Goal: Task Accomplishment & Management: Use online tool/utility

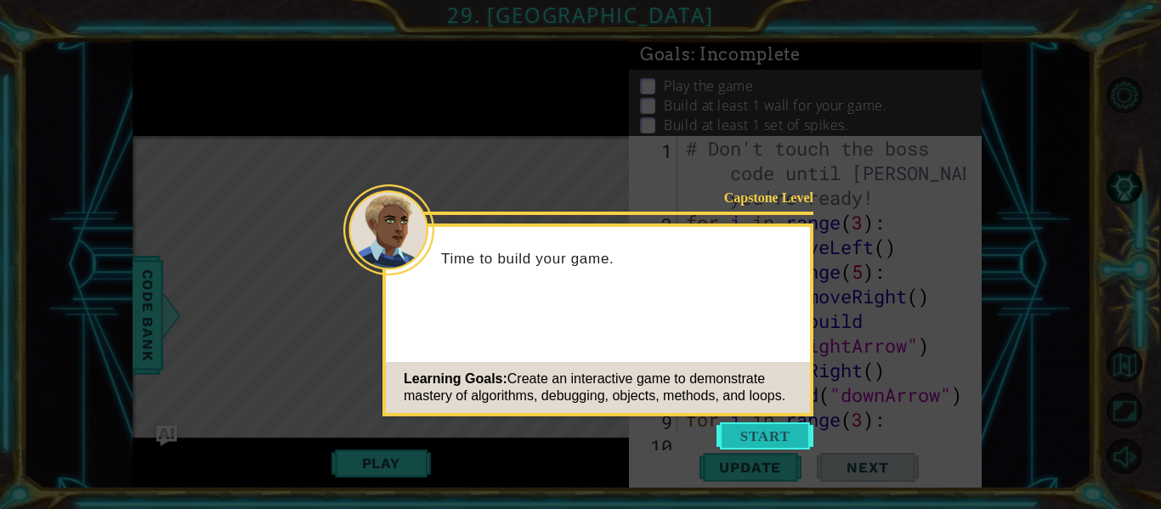
click at [751, 432] on button "Start" at bounding box center [764, 435] width 97 height 27
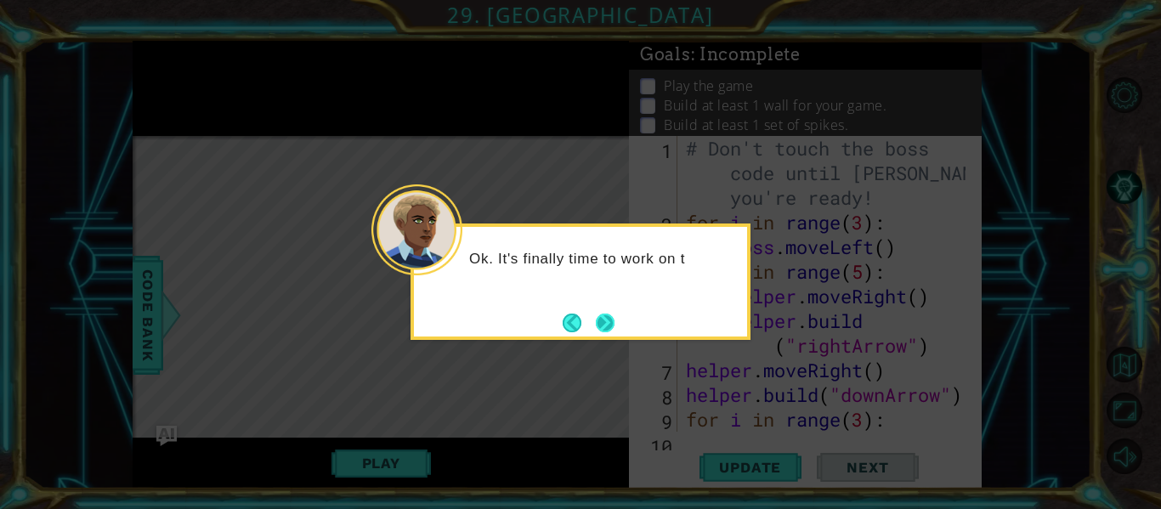
click at [614, 328] on button "Next" at bounding box center [605, 322] width 19 height 19
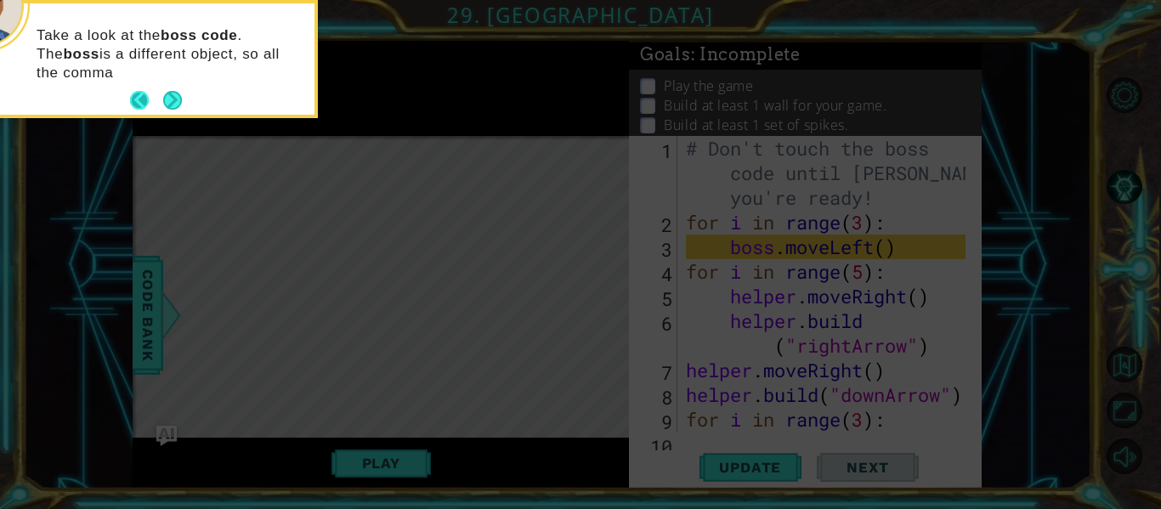
click at [161, 92] on button "Back" at bounding box center [146, 100] width 33 height 19
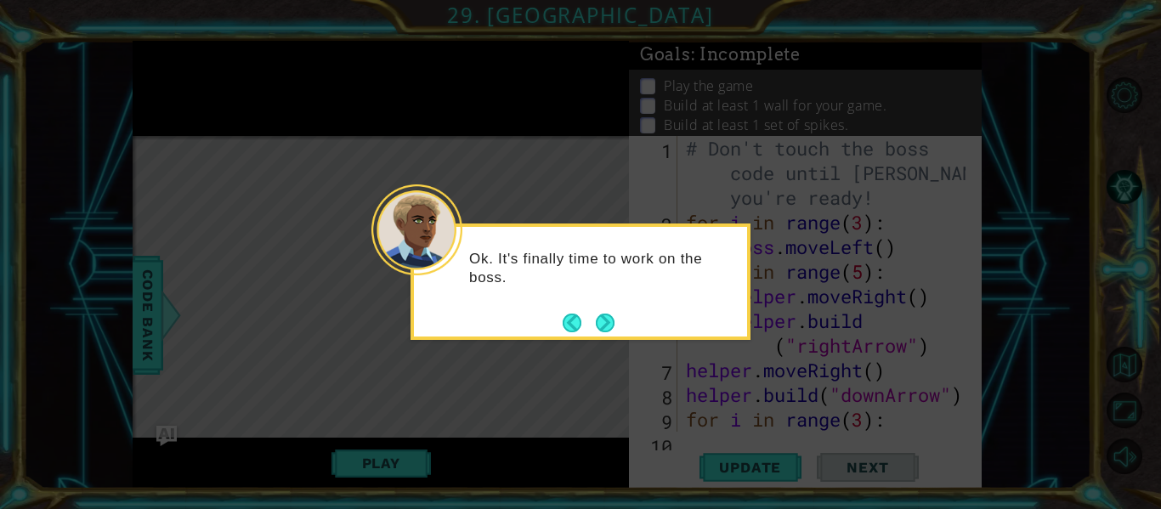
click at [161, 92] on icon at bounding box center [580, 254] width 1161 height 509
click at [602, 325] on button "Next" at bounding box center [605, 322] width 19 height 19
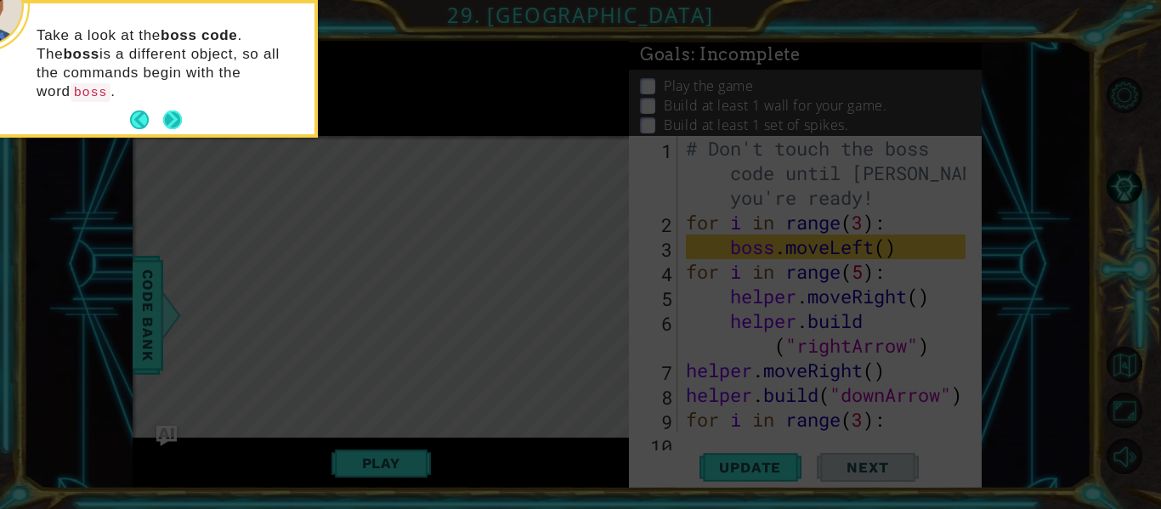
click at [169, 110] on button "Next" at bounding box center [172, 119] width 19 height 19
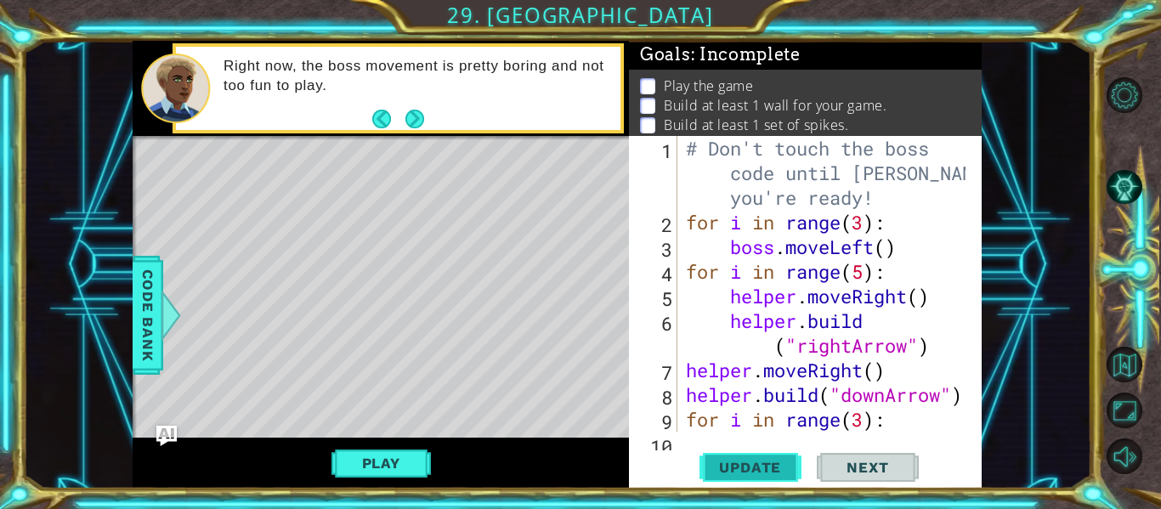
click at [702, 463] on span "Update" at bounding box center [750, 467] width 96 height 17
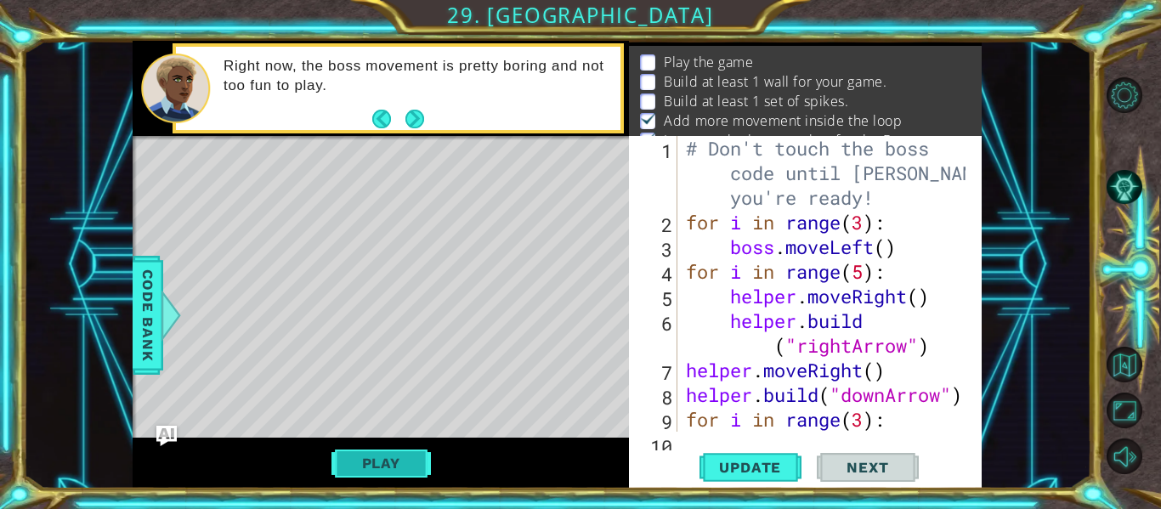
scroll to position [34, 0]
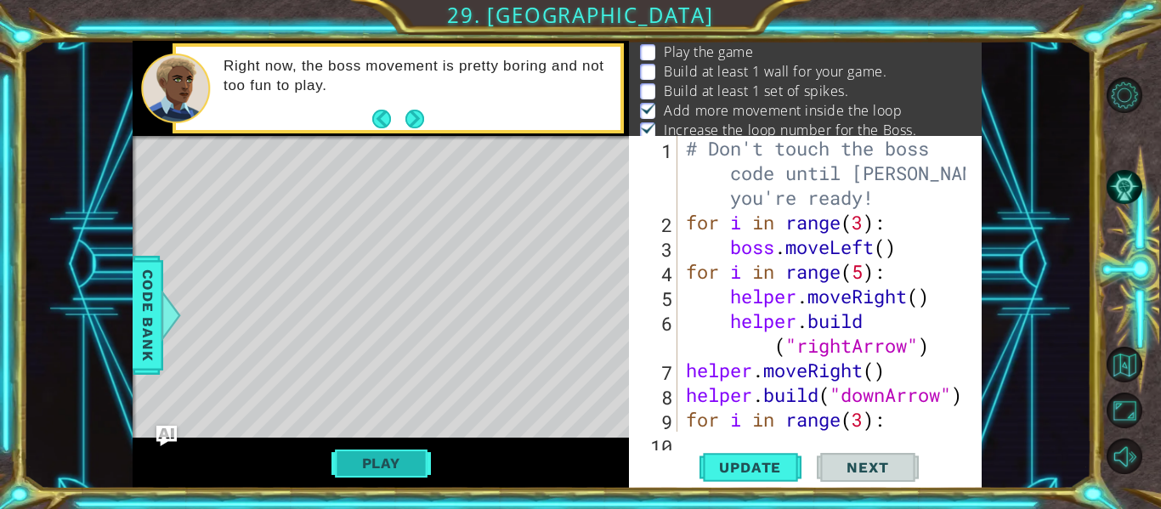
click at [404, 462] on button "Play" at bounding box center [380, 463] width 99 height 32
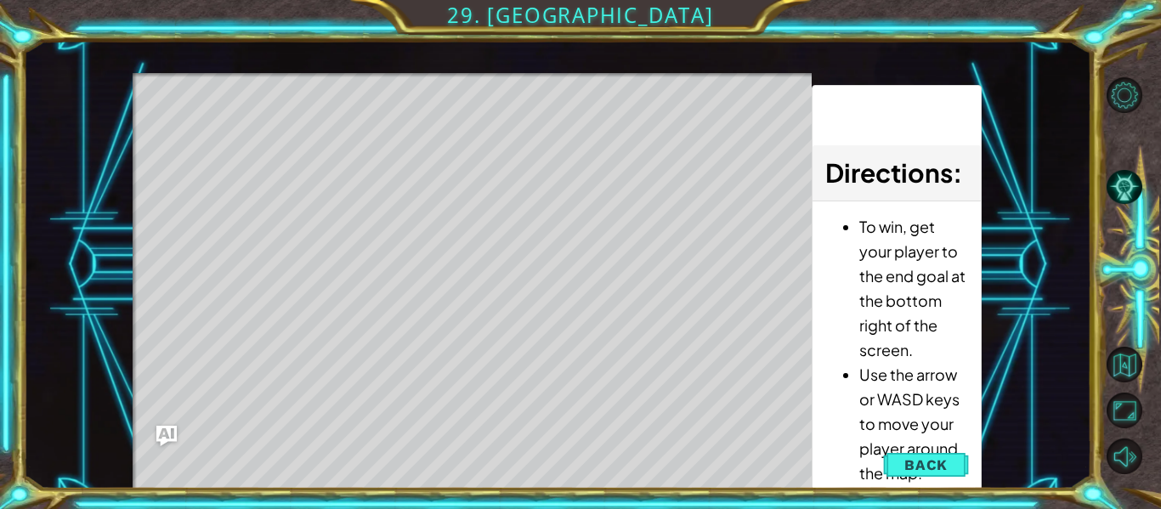
click at [633, 187] on div "Level Map" at bounding box center [525, 323] width 785 height 500
click at [574, 193] on div "Level Map" at bounding box center [525, 323] width 785 height 500
click at [940, 472] on span "Back" at bounding box center [925, 464] width 43 height 17
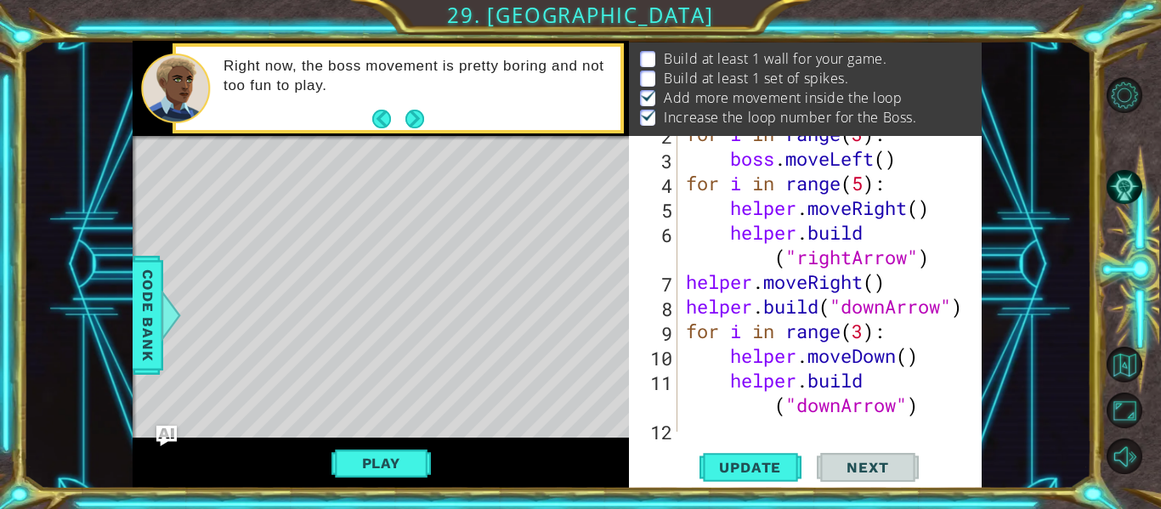
scroll to position [123, 0]
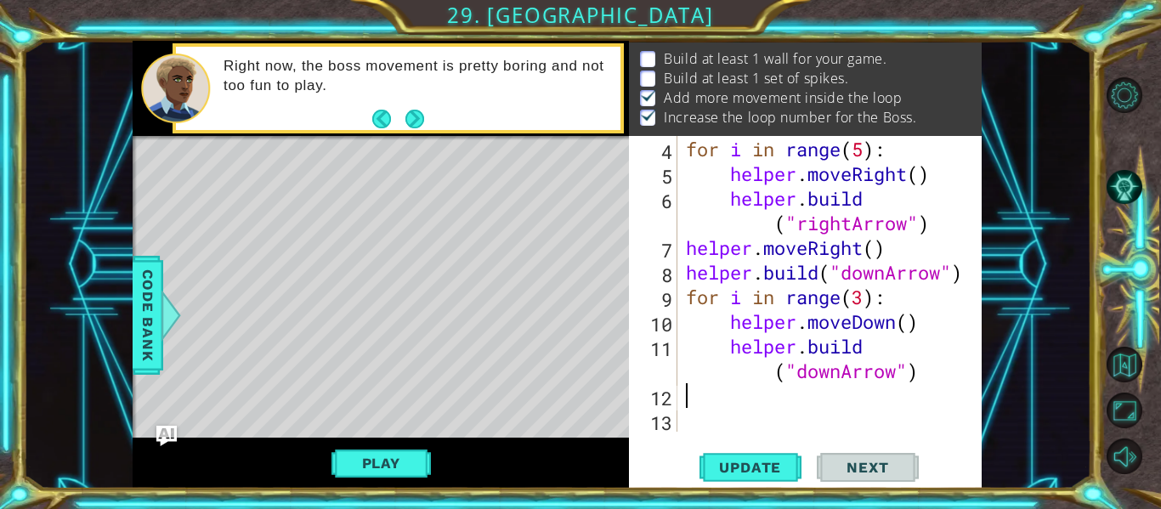
click at [762, 393] on div "boss . moveLeft ( ) for i in range ( 5 ) : helper . moveRight ( ) helper . buil…" at bounding box center [827, 284] width 291 height 345
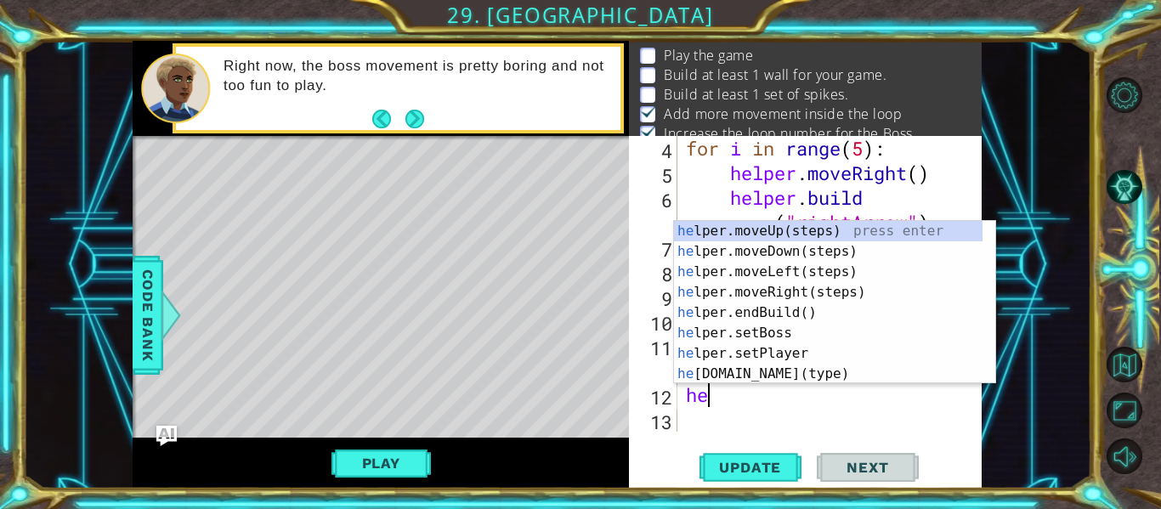
scroll to position [25, 0]
type textarea "hel"
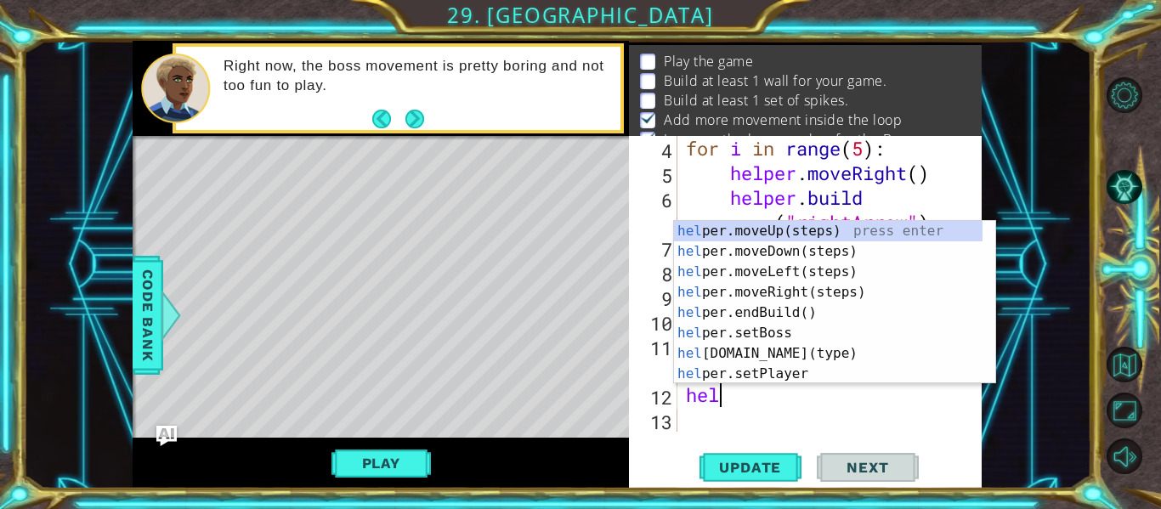
scroll to position [0, 1]
click at [777, 274] on div "hel per.moveUp(steps) press enter hel per.moveDown(steps) press enter hel per.m…" at bounding box center [828, 323] width 308 height 204
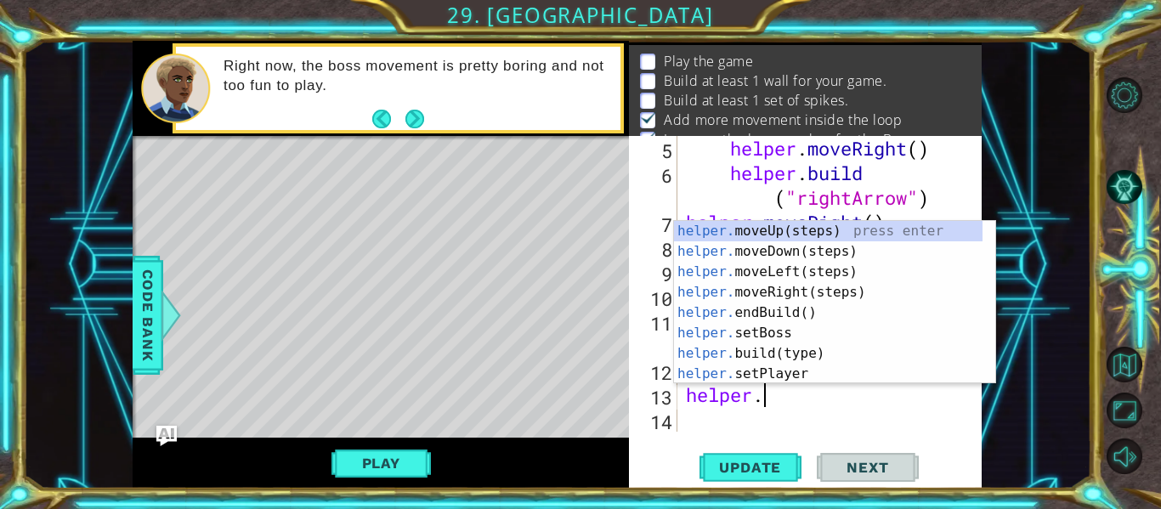
scroll to position [0, 3]
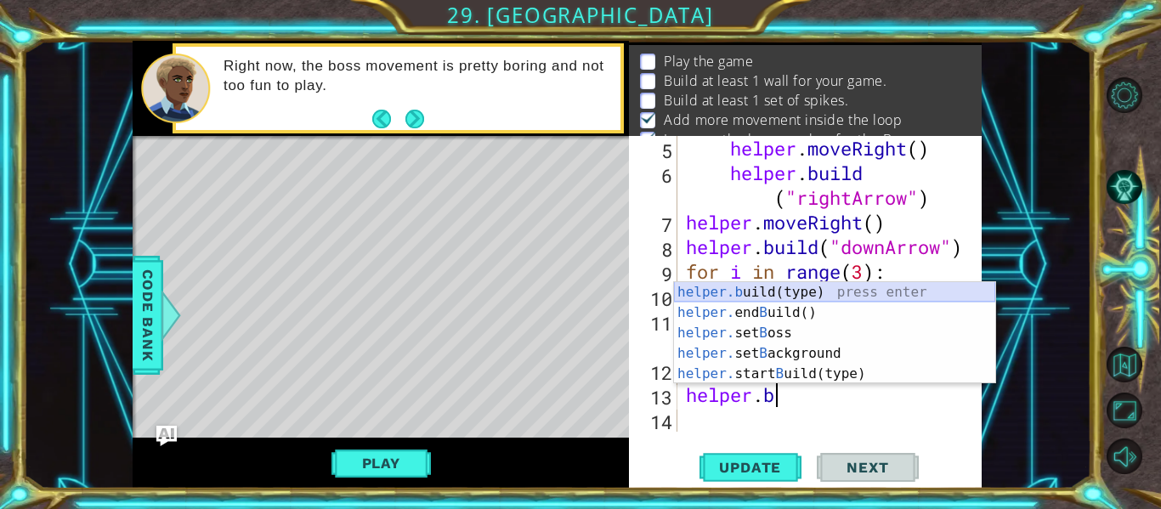
click at [766, 291] on div "helper.b uild(type) press enter helper. end B uild() press enter helper. set B …" at bounding box center [834, 353] width 321 height 143
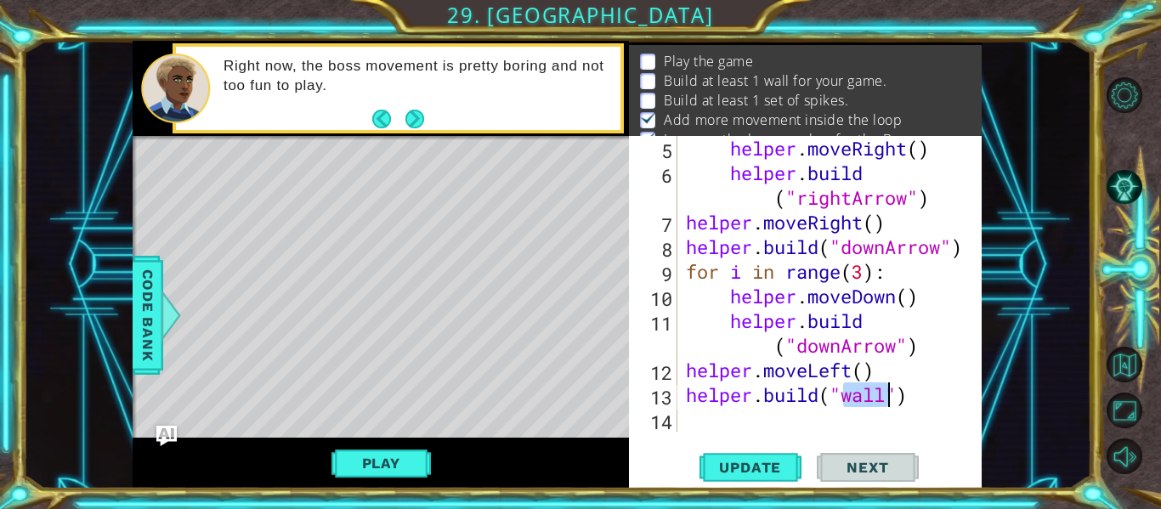
type textarea "[DOMAIN_NAME]("wall")"
drag, startPoint x: 585, startPoint y: 381, endPoint x: 511, endPoint y: 346, distance: 80.9
click at [511, 346] on div "Level Map" at bounding box center [525, 386] width 785 height 500
click at [765, 433] on div "[DOMAIN_NAME]("wall") 5 6 7 8 9 10 11 12 13 14 helper . moveRight ( ) helper . …" at bounding box center [805, 312] width 353 height 353
click at [786, 430] on div "helper . moveRight ( ) helper . build ( "rightArrow" ) helper . moveRight ( ) h…" at bounding box center [827, 308] width 291 height 345
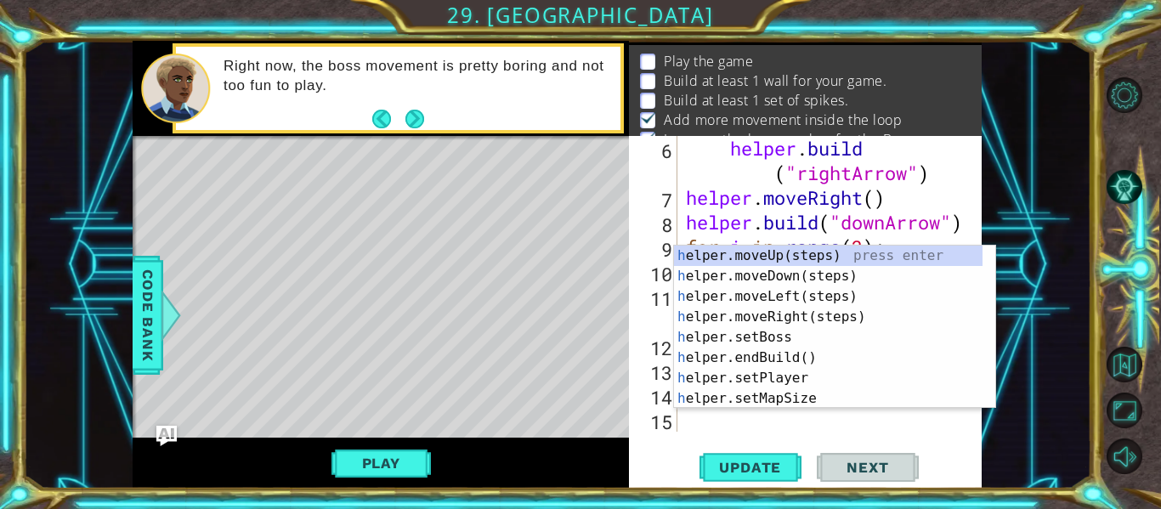
scroll to position [172, 0]
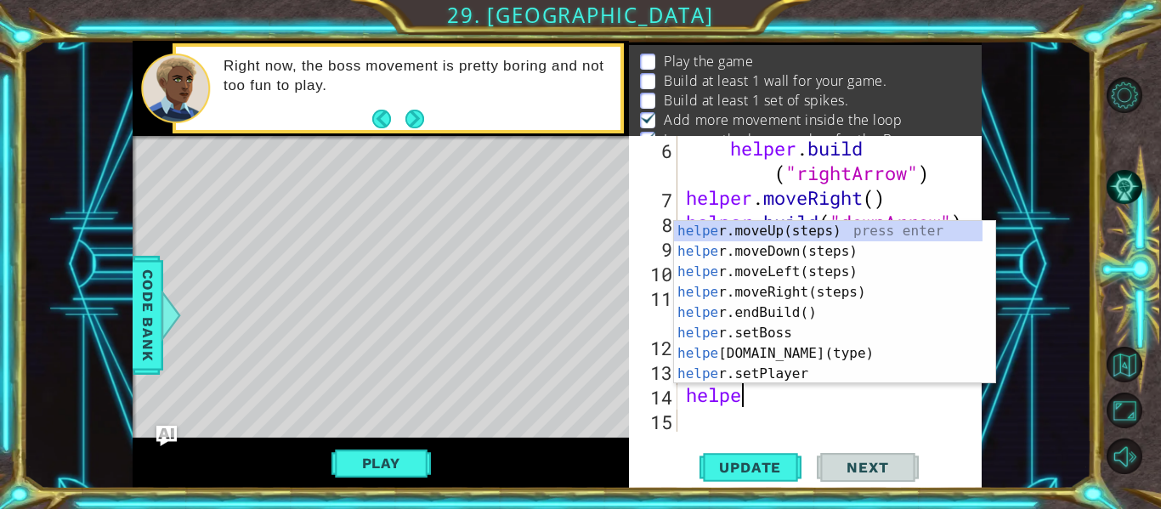
type textarea "helper"
click at [794, 255] on div "helper .moveUp(steps) press enter helper .moveDown(steps) press enter helper .m…" at bounding box center [828, 323] width 308 height 204
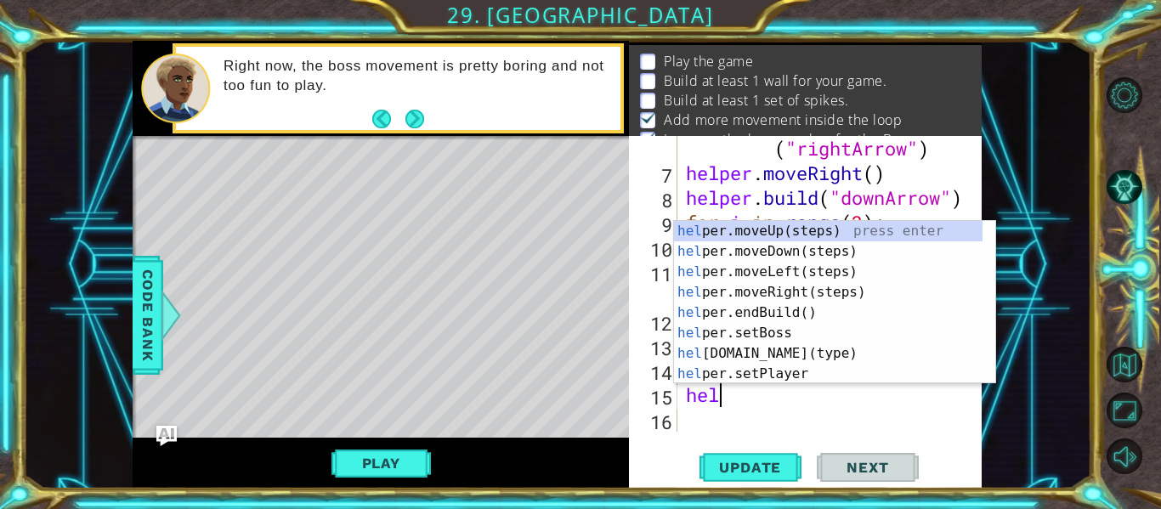
scroll to position [0, 1]
type textarea "help"
click at [736, 417] on div "helper . build ( "rightArrow" ) helper . moveRight ( ) helper . build ( "downAr…" at bounding box center [827, 296] width 291 height 370
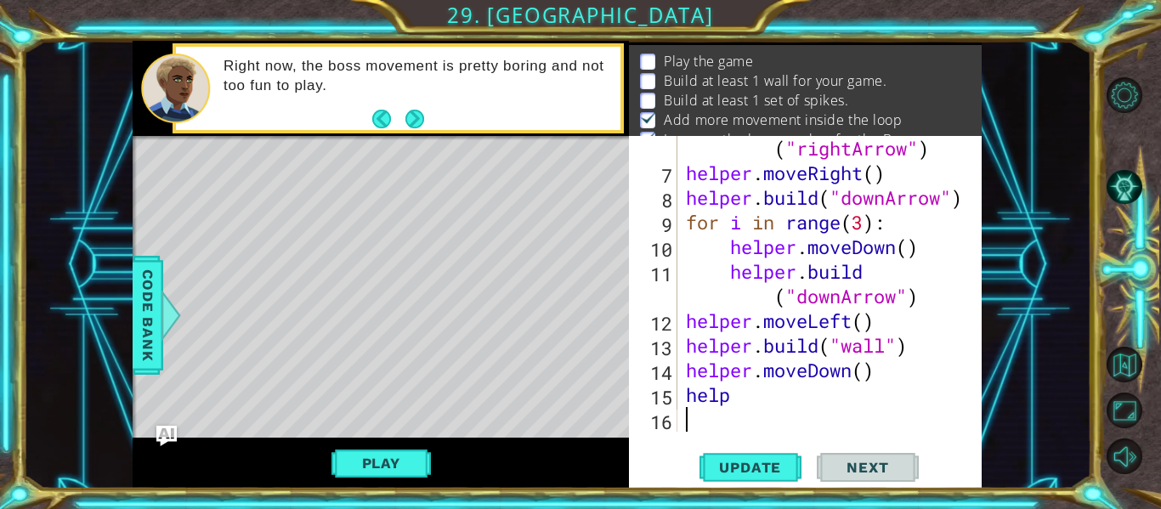
scroll to position [0, 0]
click at [740, 403] on div "helper . build ( "rightArrow" ) helper . moveRight ( ) helper . build ( "downAr…" at bounding box center [827, 296] width 291 height 370
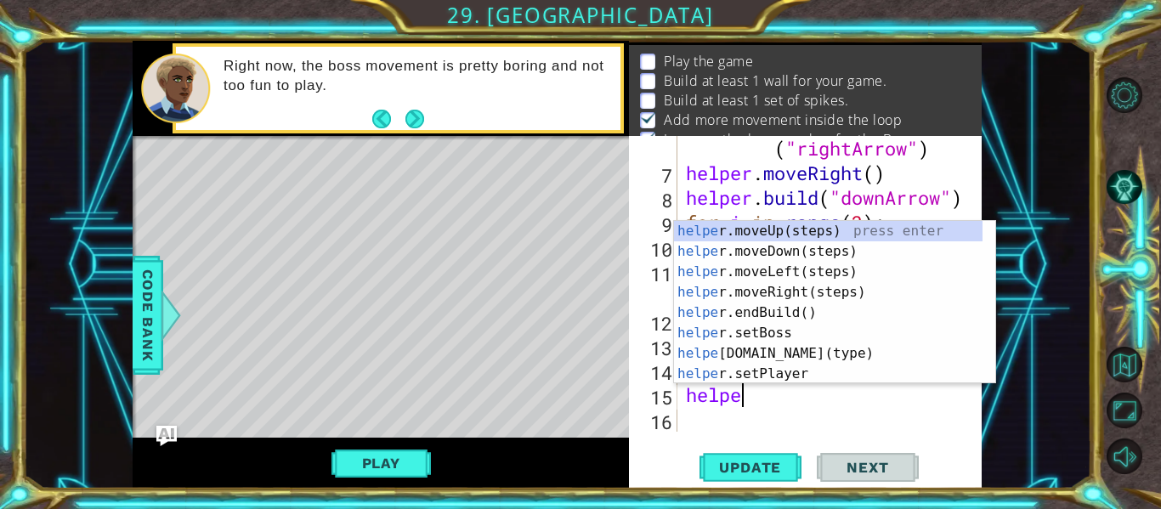
scroll to position [0, 2]
click at [777, 348] on div "helpe [PERSON_NAME]moveUp(steps) press enter helpe r.moveDown(steps) press ente…" at bounding box center [828, 323] width 308 height 204
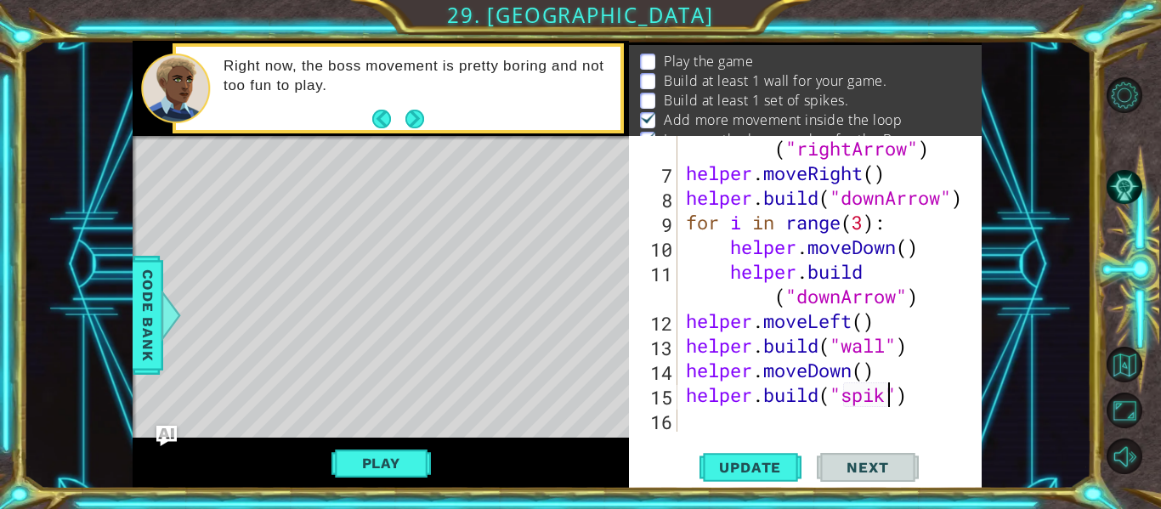
scroll to position [0, 10]
type textarea "[DOMAIN_NAME]("spikes")"
click at [706, 418] on div "helper . build ( "rightArrow" ) helper . moveRight ( ) helper . build ( "downAr…" at bounding box center [827, 296] width 291 height 370
click at [748, 469] on span "Update" at bounding box center [750, 467] width 96 height 17
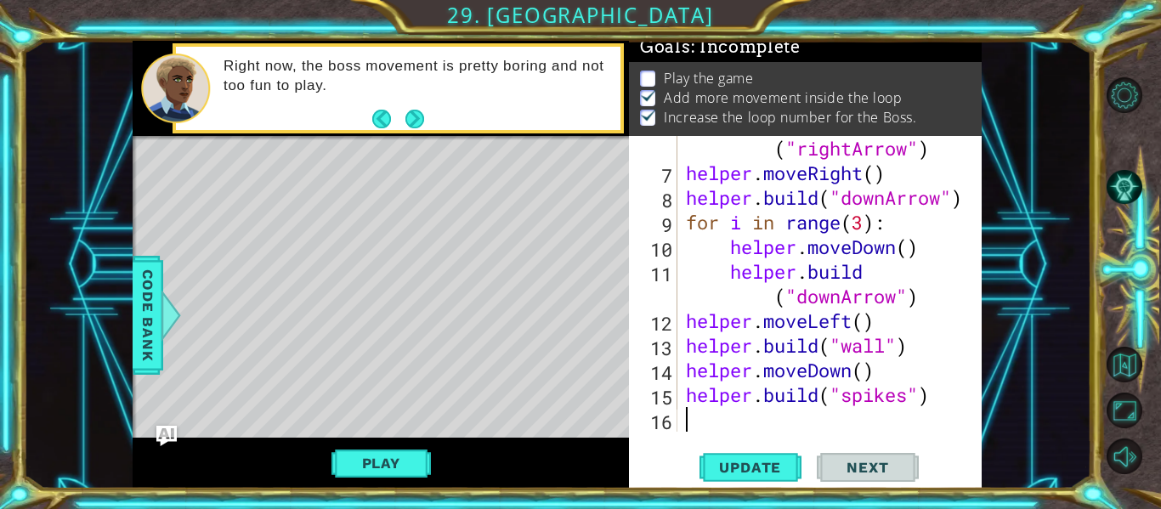
scroll to position [29, 0]
click at [407, 454] on button "Play" at bounding box center [380, 463] width 99 height 32
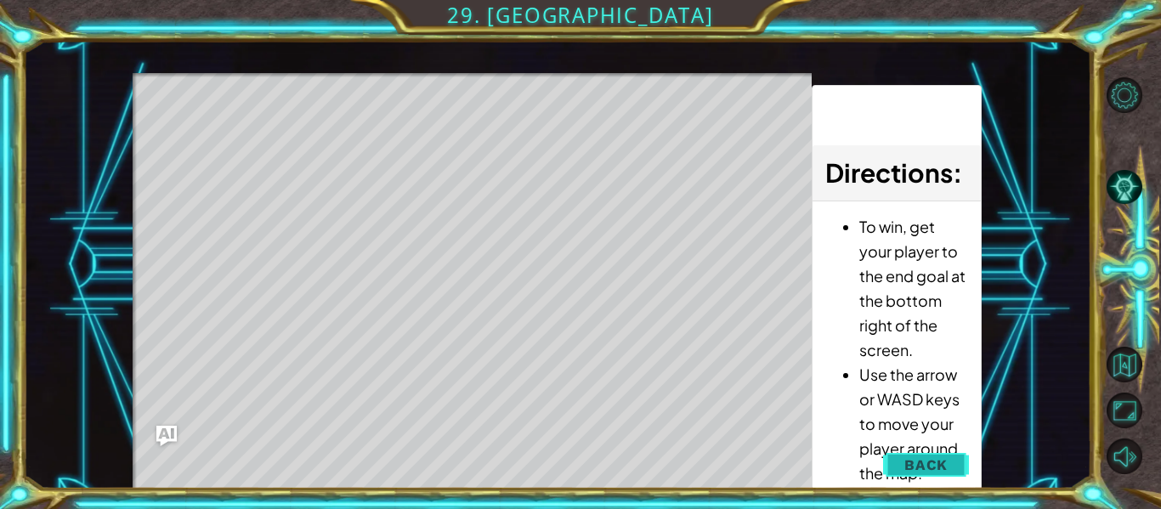
click at [918, 464] on span "Back" at bounding box center [925, 464] width 43 height 17
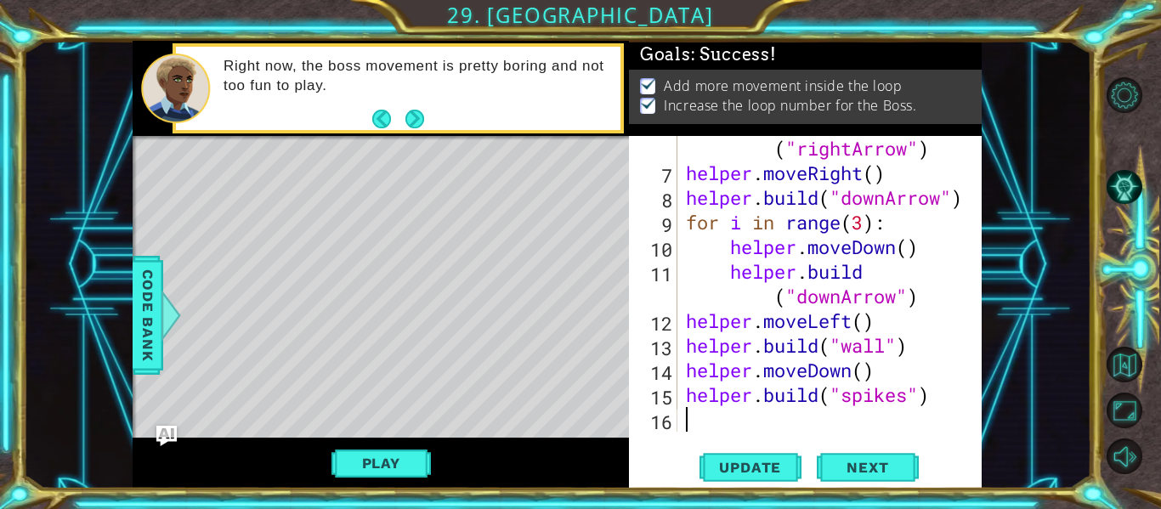
click at [698, 415] on div "helper . build ( "rightArrow" ) helper . moveRight ( ) helper . build ( "downAr…" at bounding box center [827, 296] width 291 height 370
type textarea "he"
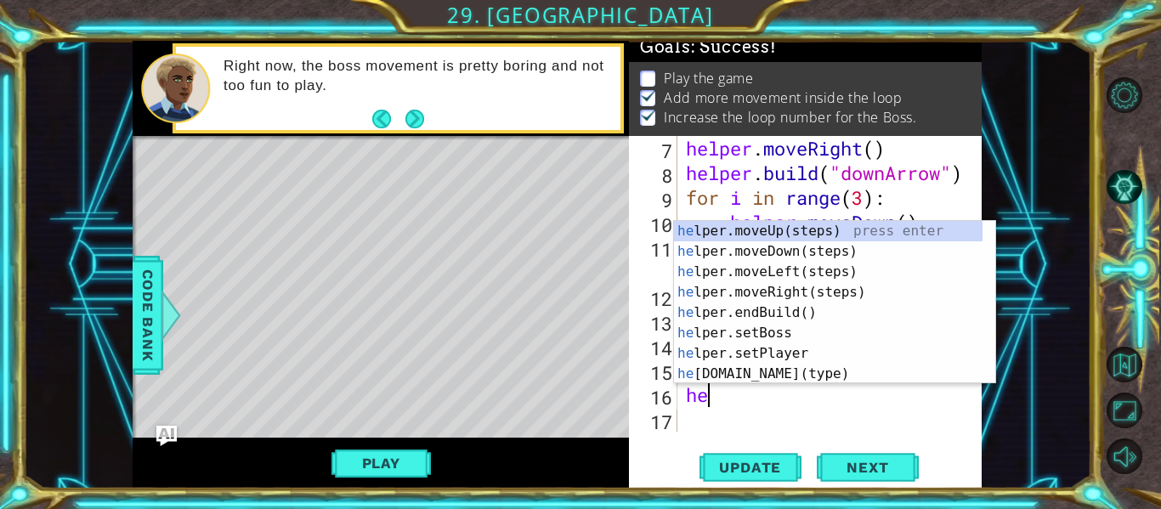
scroll to position [5, 0]
click at [760, 257] on div "he lper.moveUp(steps) press enter he lper.moveDown(steps) press enter he lper.m…" at bounding box center [828, 323] width 308 height 204
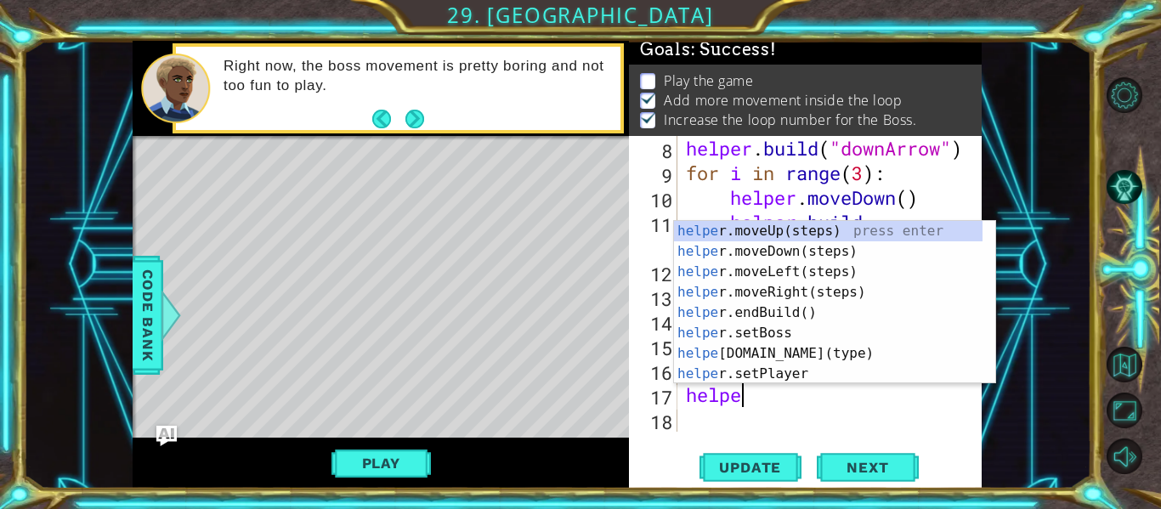
scroll to position [0, 3]
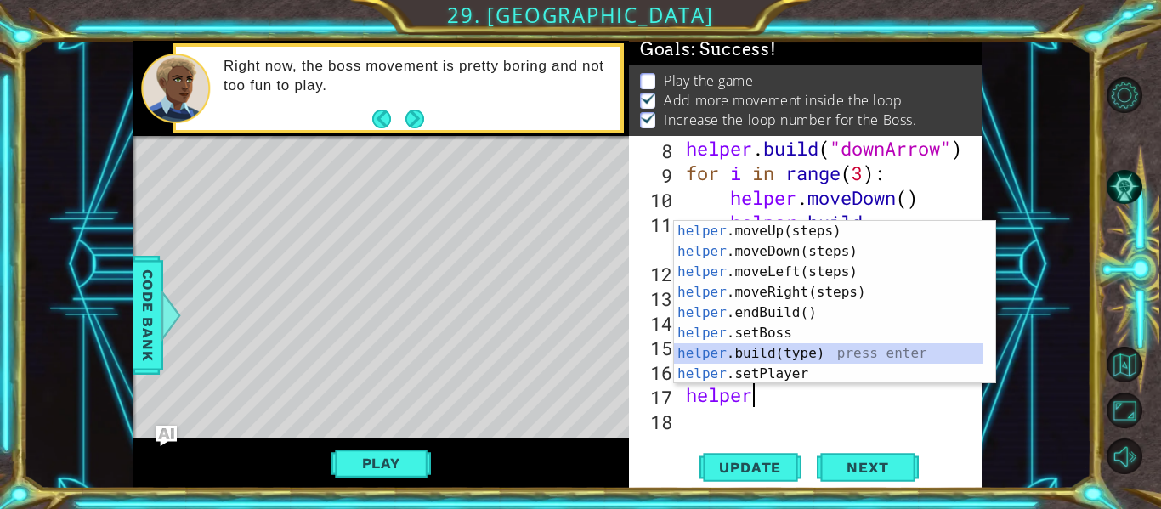
click at [772, 358] on div "helper .moveUp(steps) press enter helper .moveDown(steps) press enter helper .m…" at bounding box center [828, 323] width 308 height 204
type textarea "[DOMAIN_NAME]("wall")"
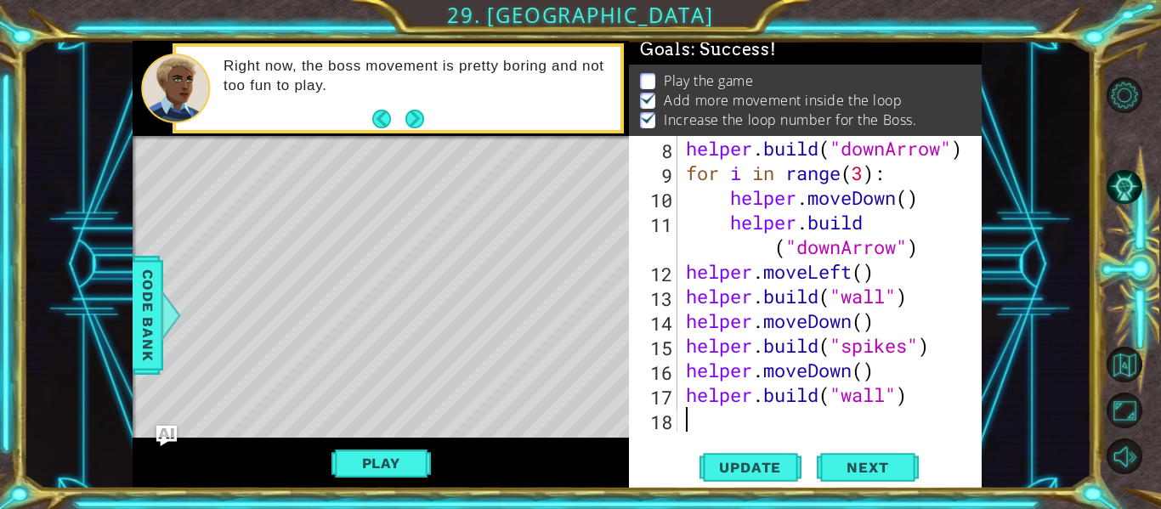
click at [741, 410] on div "helper . build ( "downArrow" ) for i in range ( 3 ) : helper . moveDown ( ) hel…" at bounding box center [827, 308] width 291 height 345
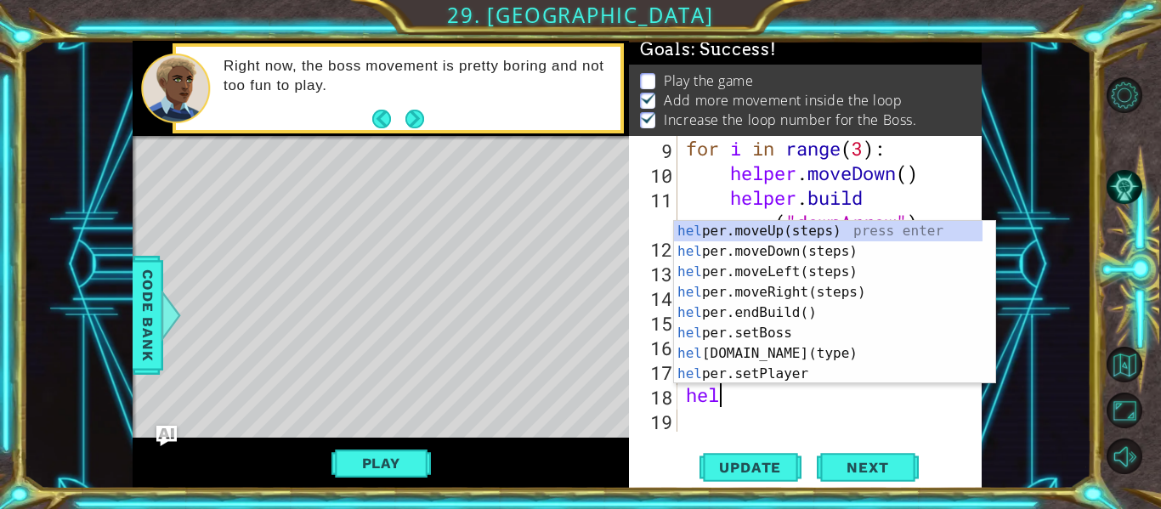
scroll to position [0, 1]
type textarea "help"
click at [753, 227] on div "help er.moveUp(steps) press enter help er.moveDown(steps) press enter help er.m…" at bounding box center [828, 323] width 308 height 204
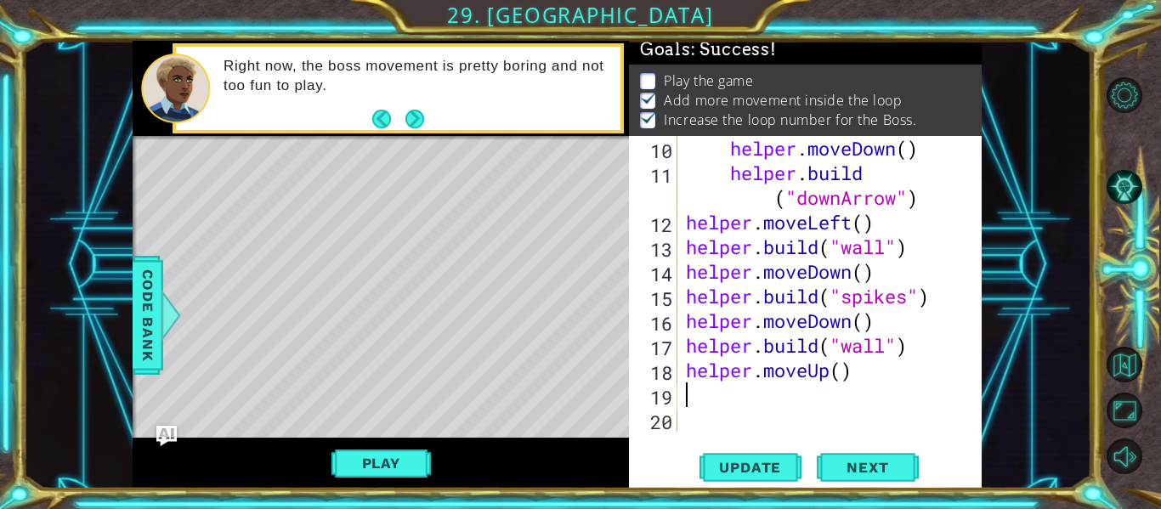
scroll to position [296, 0]
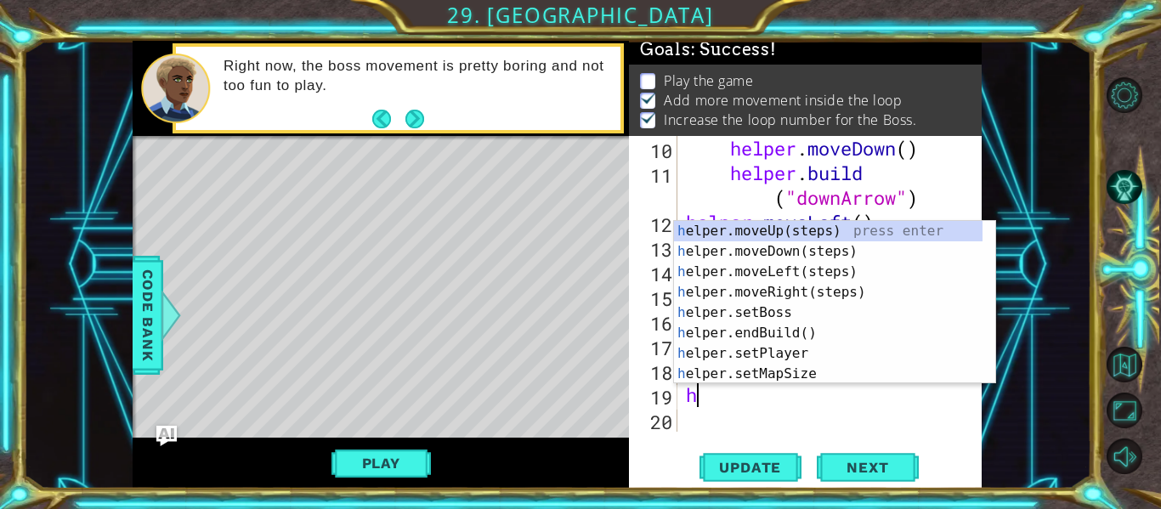
type textarea "he"
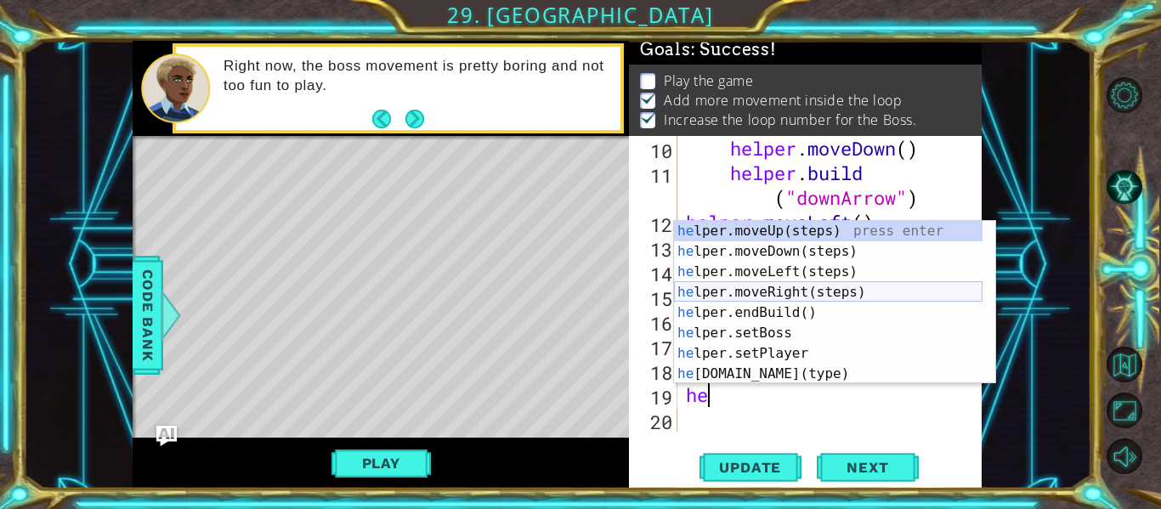
click at [764, 288] on div "he lper.moveUp(steps) press enter he lper.moveDown(steps) press enter he lper.m…" at bounding box center [828, 323] width 308 height 204
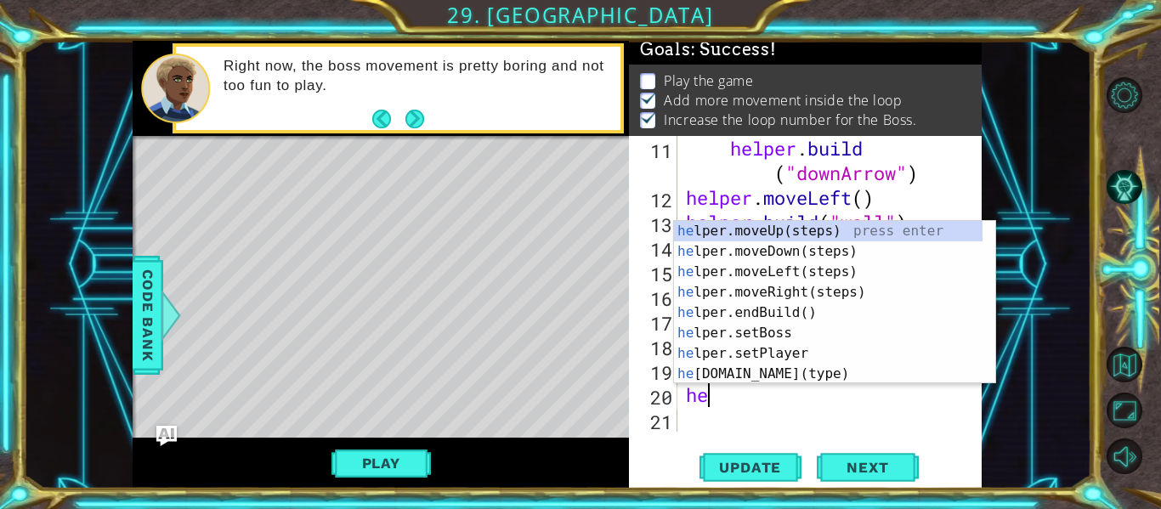
scroll to position [0, 1]
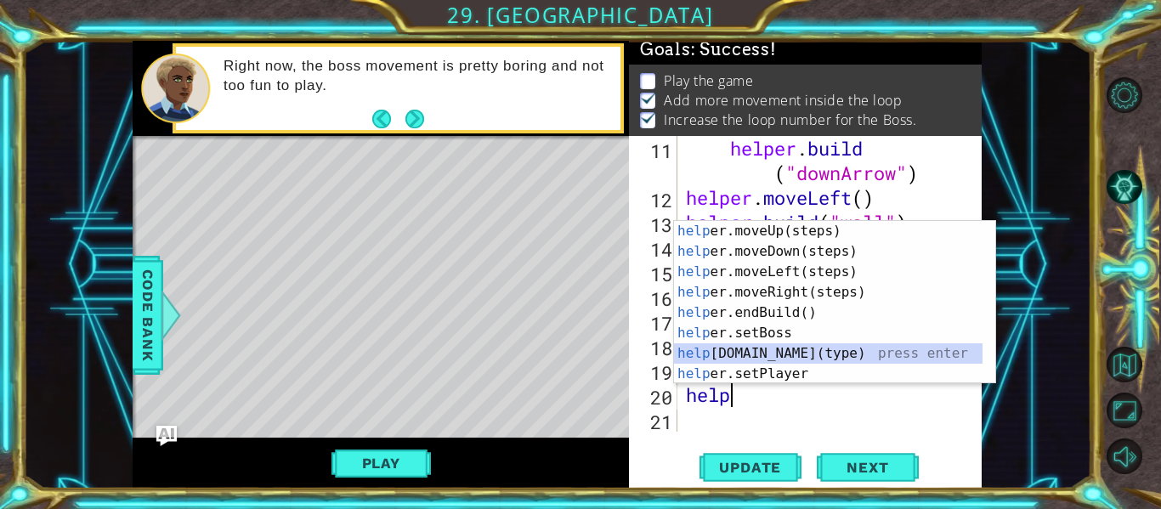
click at [769, 352] on div "help er.moveUp(steps) press enter help er.moveDown(steps) press enter help er.m…" at bounding box center [828, 323] width 308 height 204
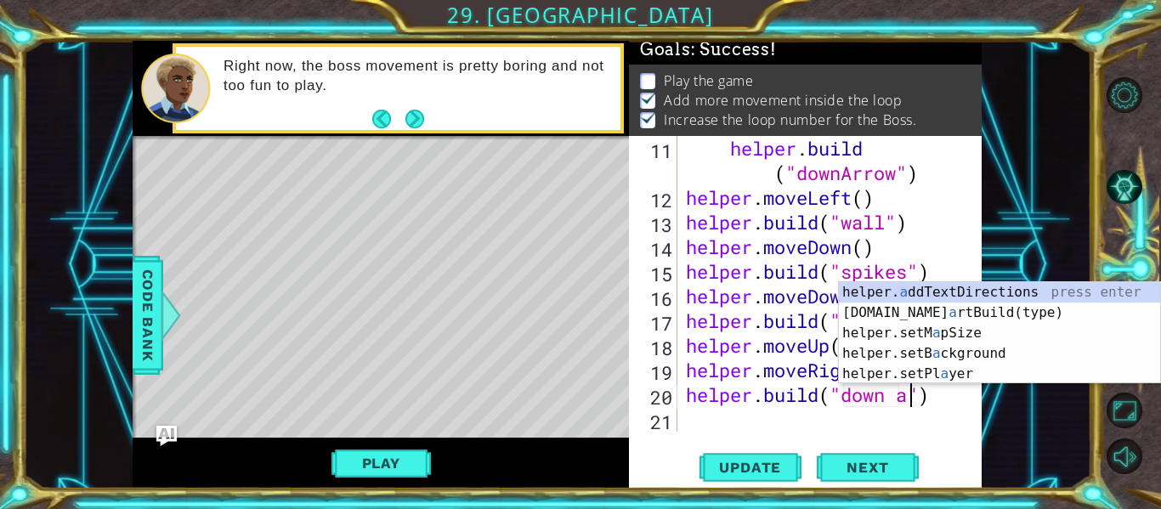
scroll to position [0, 11]
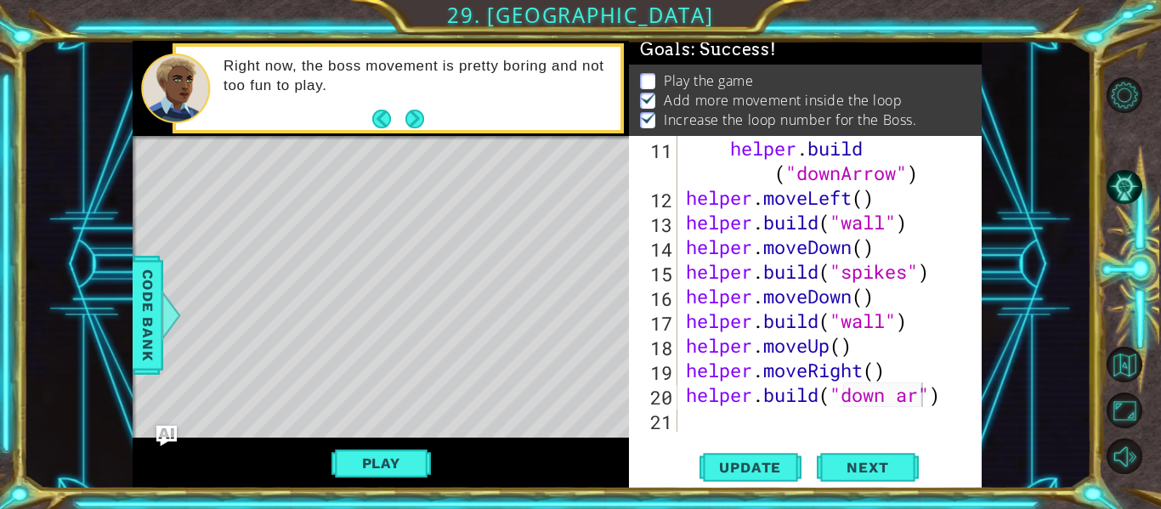
click at [980, 442] on div "[DOMAIN_NAME]("down ar") 11 12 13 14 15 16 17 18 19 20 21 helper . build ( "dow…" at bounding box center [805, 312] width 353 height 353
type textarea "[DOMAIN_NAME]("downArrow")"
click at [750, 472] on span "Update" at bounding box center [750, 467] width 96 height 17
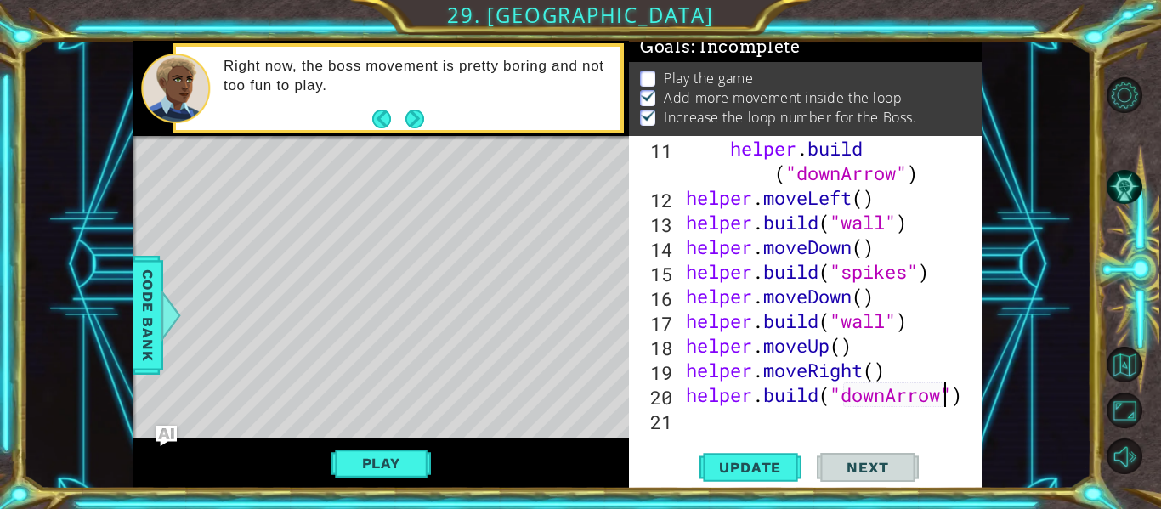
scroll to position [14, 0]
click at [686, 430] on div "helper . build ( "downArrow" ) helper . moveLeft ( ) helper . build ( "wall" ) …" at bounding box center [827, 321] width 291 height 370
click at [423, 455] on button "Play" at bounding box center [380, 463] width 99 height 32
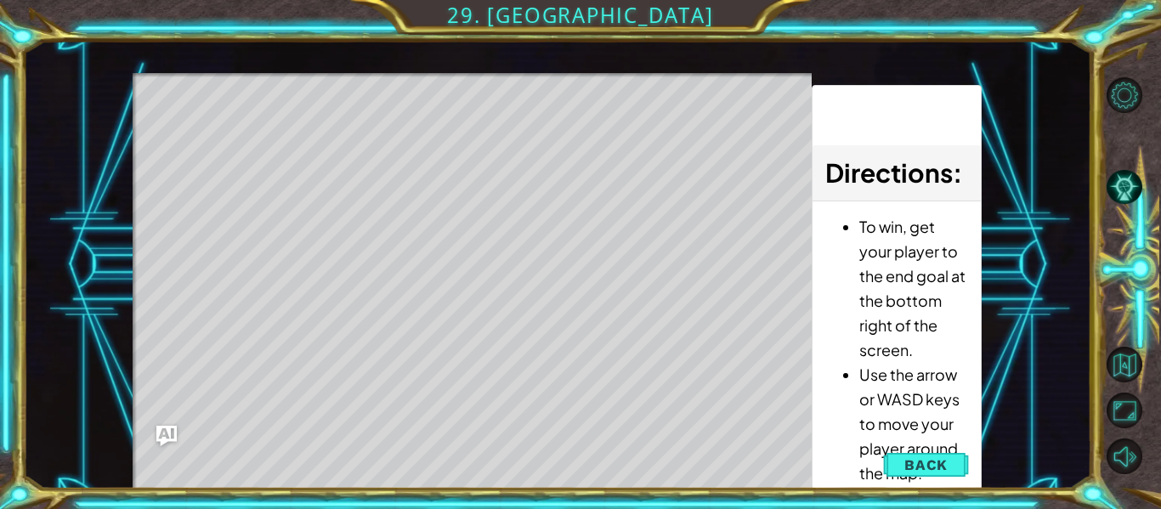
drag, startPoint x: 955, startPoint y: 273, endPoint x: 923, endPoint y: 302, distance: 43.9
click at [923, 302] on li "To win, get your player to the end goal at the bottom right of the screen." at bounding box center [913, 288] width 109 height 148
click at [914, 460] on span "Back" at bounding box center [925, 464] width 43 height 17
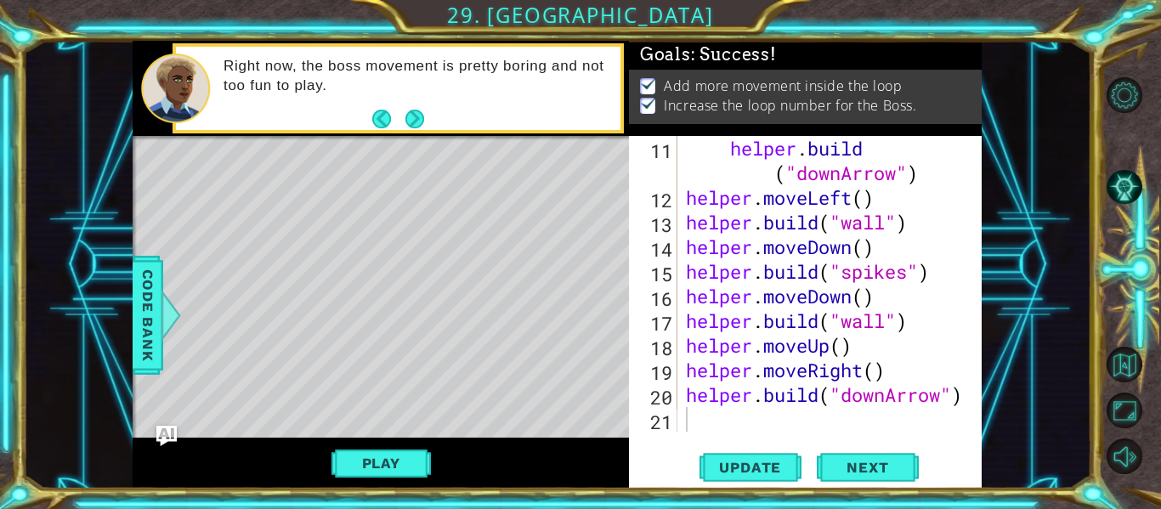
scroll to position [9, 0]
click at [854, 470] on span "Next" at bounding box center [867, 468] width 76 height 17
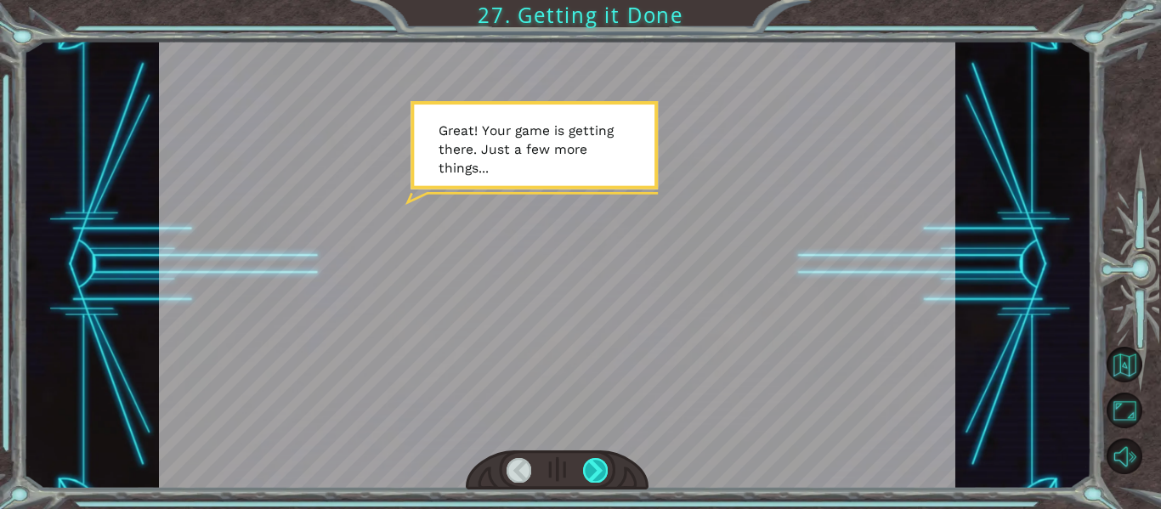
click at [597, 475] on div at bounding box center [595, 470] width 25 height 24
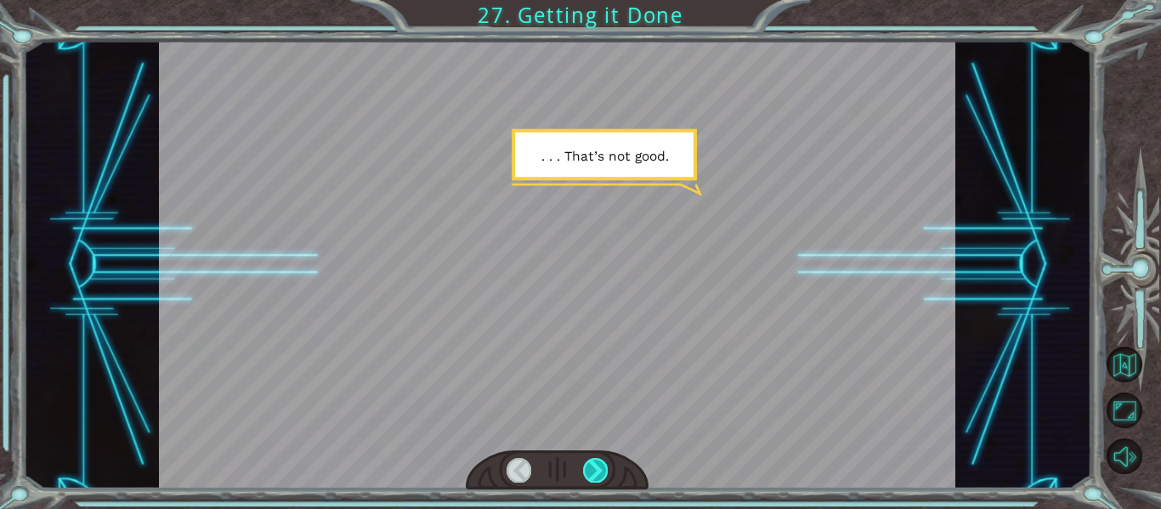
click at [596, 470] on div at bounding box center [595, 470] width 25 height 24
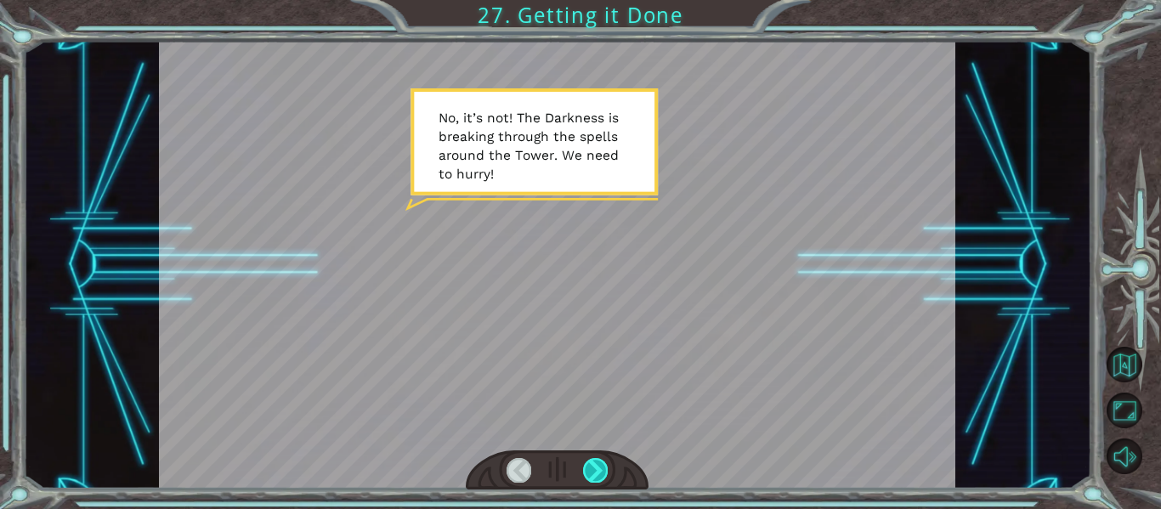
click at [596, 470] on div at bounding box center [595, 470] width 25 height 24
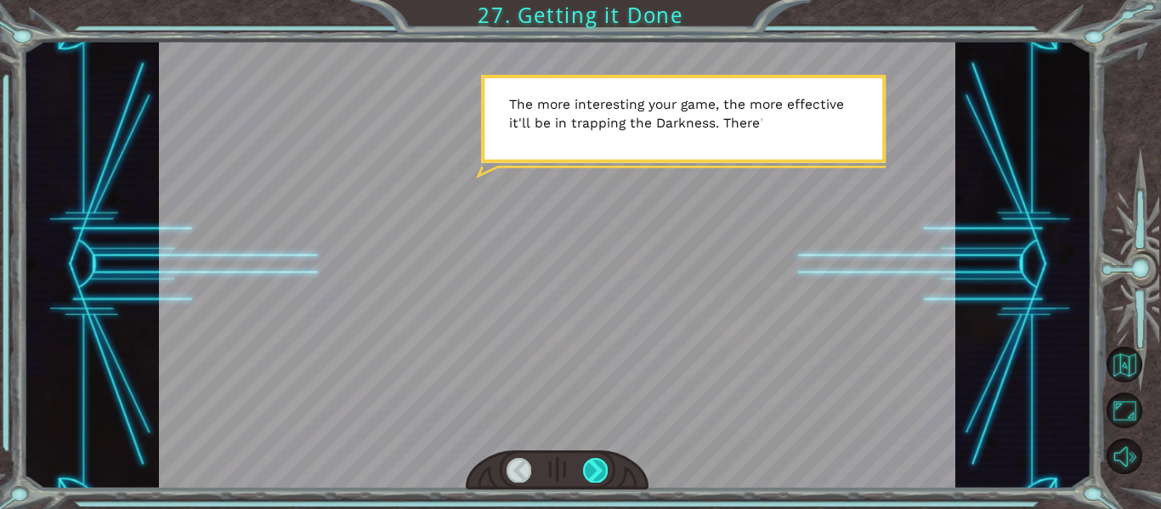
click at [589, 469] on div at bounding box center [595, 470] width 25 height 24
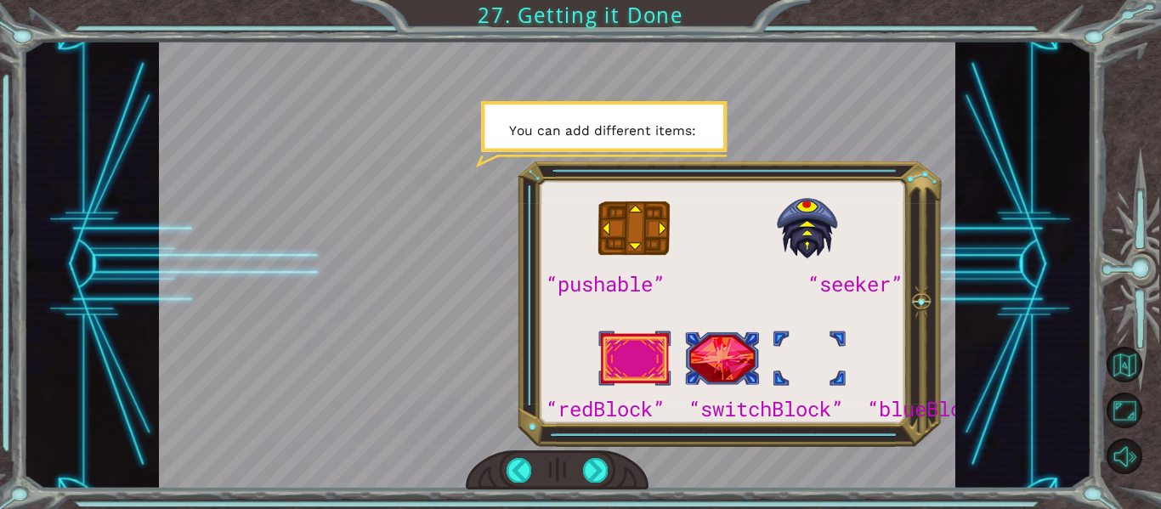
click at [590, 370] on div at bounding box center [557, 265] width 797 height 448
click at [598, 469] on div at bounding box center [595, 470] width 25 height 24
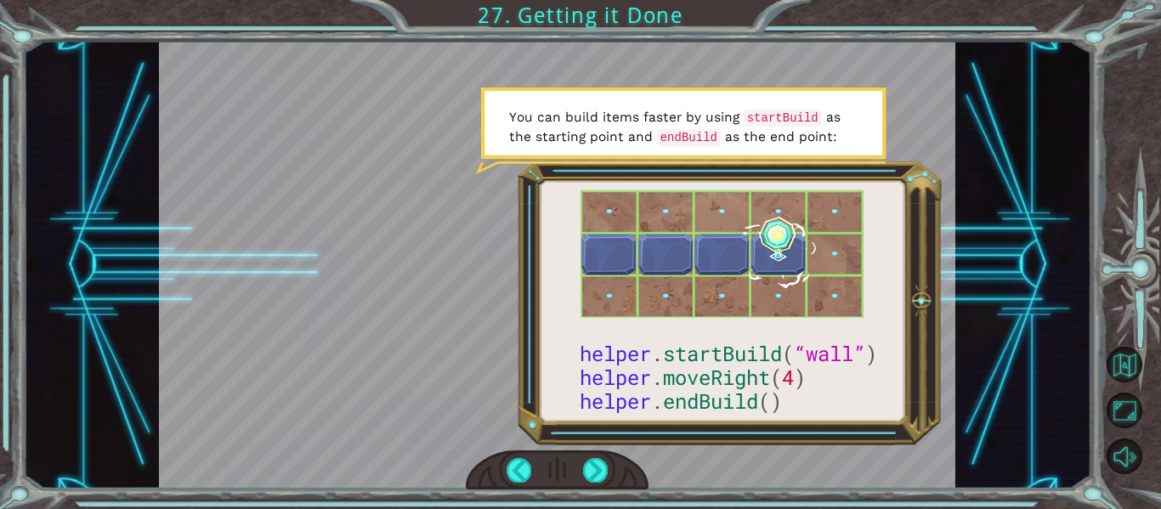
drag, startPoint x: 597, startPoint y: 467, endPoint x: 530, endPoint y: 455, distance: 68.3
click at [530, 455] on div at bounding box center [558, 470] width 184 height 40
click at [549, 253] on div at bounding box center [557, 265] width 797 height 448
click at [593, 466] on div at bounding box center [595, 470] width 25 height 24
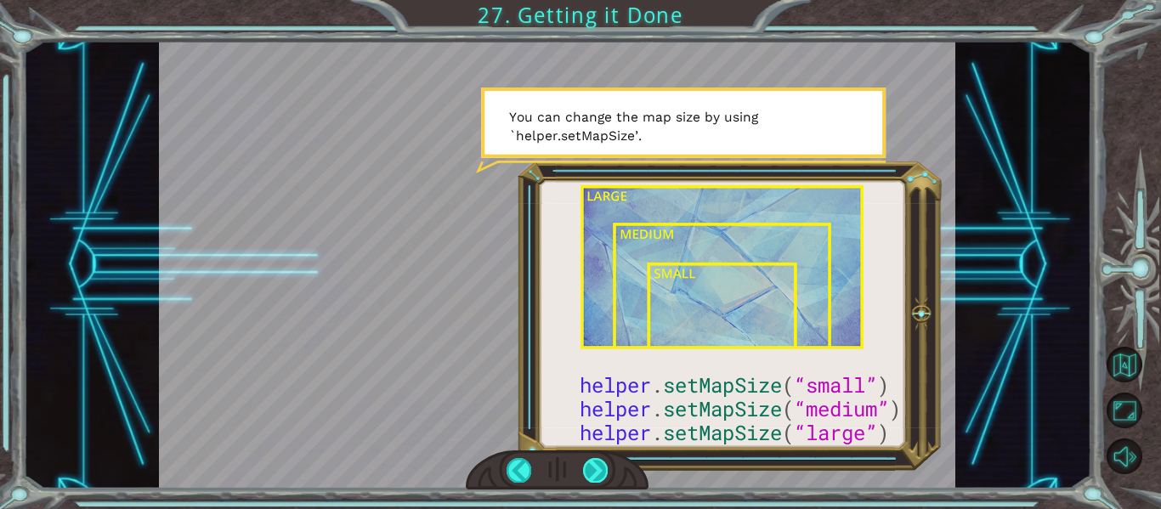
click at [595, 466] on div at bounding box center [595, 470] width 25 height 24
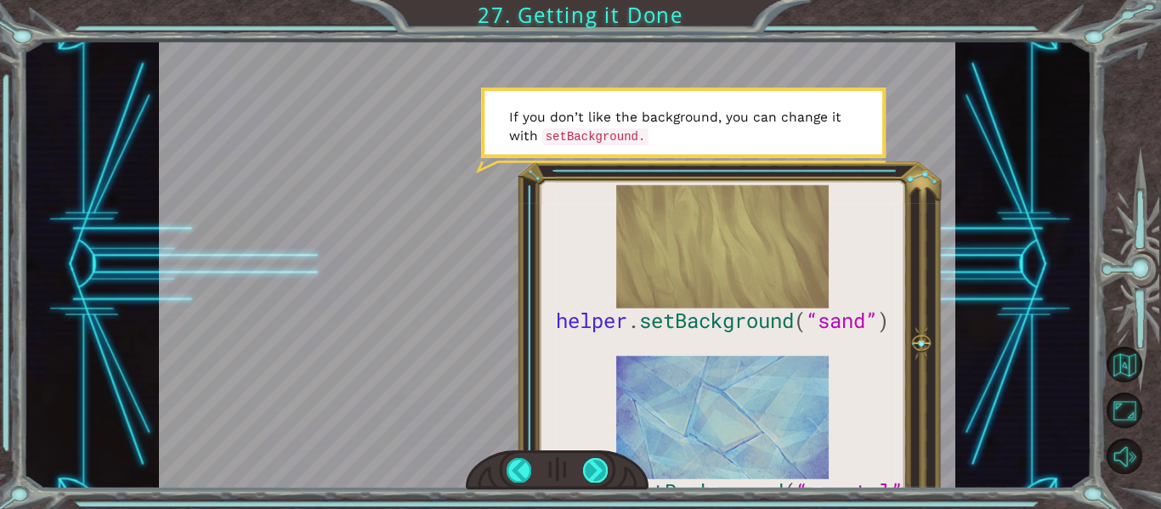
click at [590, 468] on div at bounding box center [595, 470] width 25 height 24
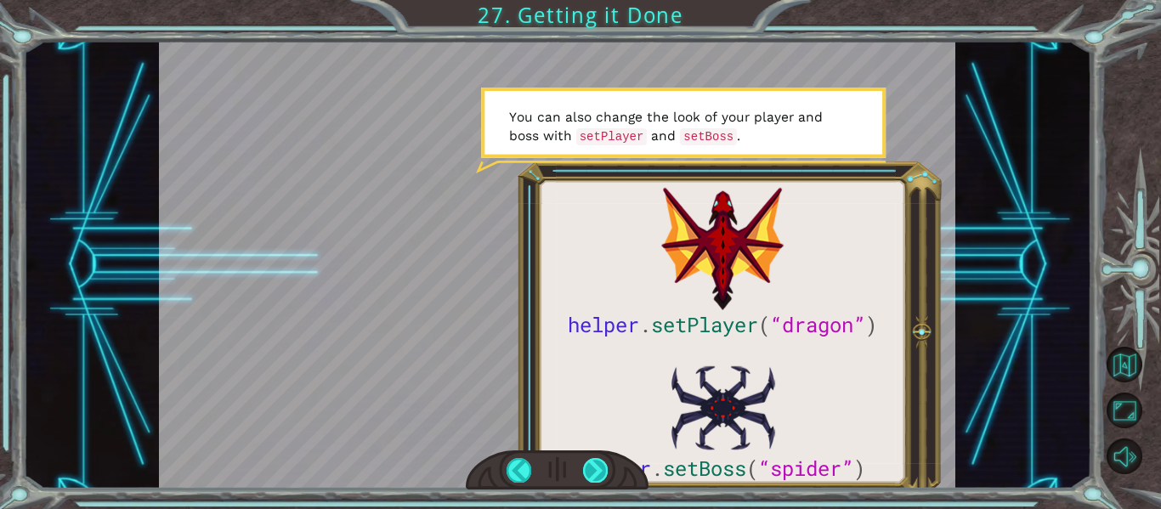
click at [590, 469] on div at bounding box center [595, 470] width 25 height 24
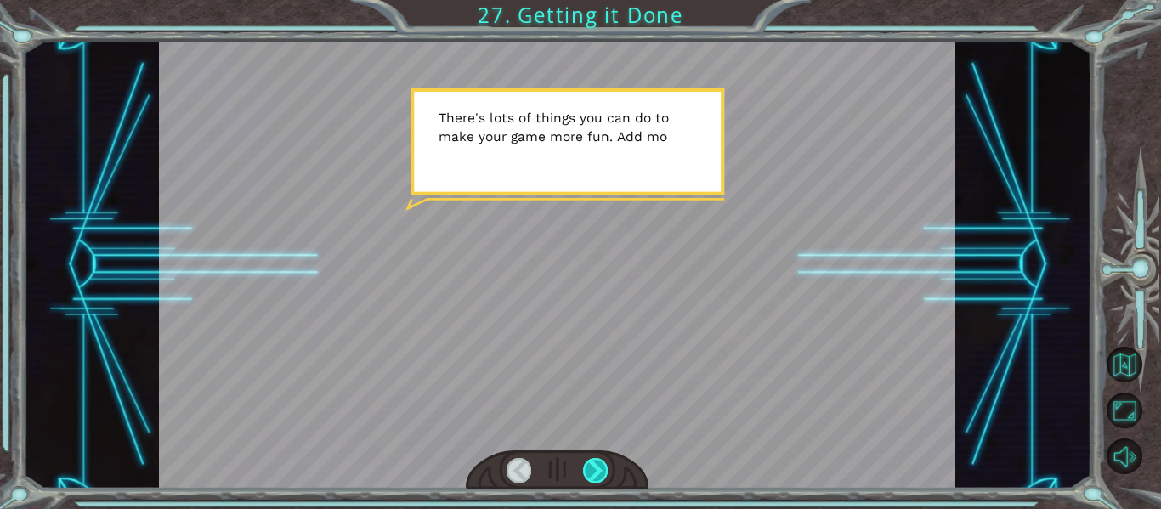
click at [605, 477] on div at bounding box center [595, 470] width 25 height 24
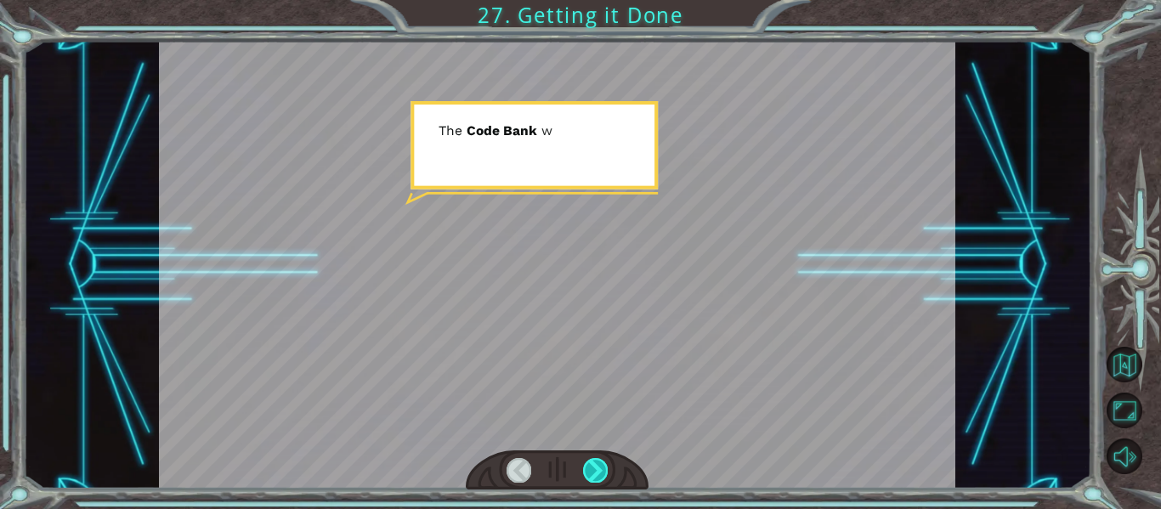
click at [599, 471] on div at bounding box center [595, 470] width 25 height 24
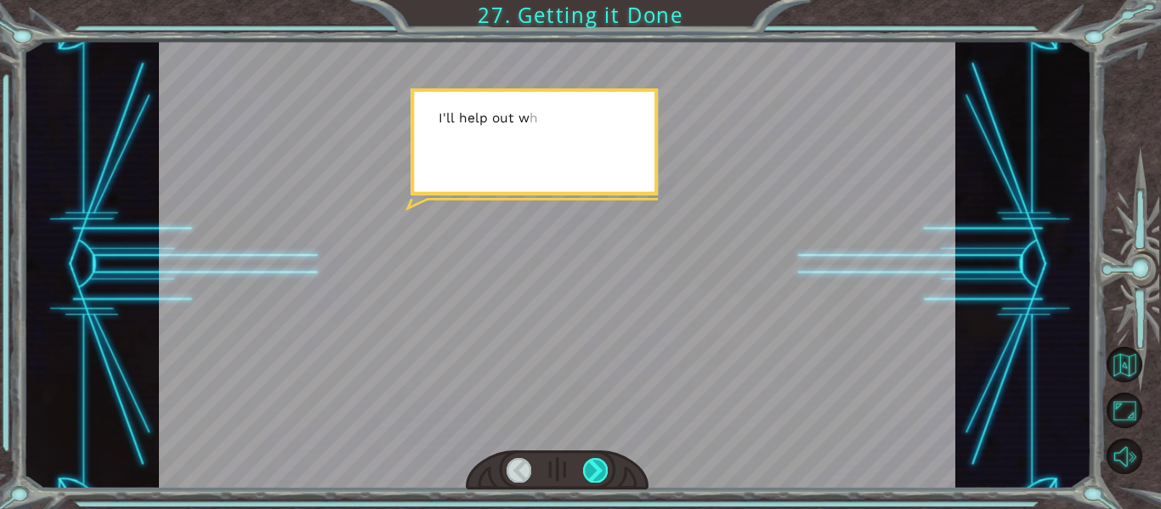
click at [598, 475] on div at bounding box center [595, 470] width 25 height 24
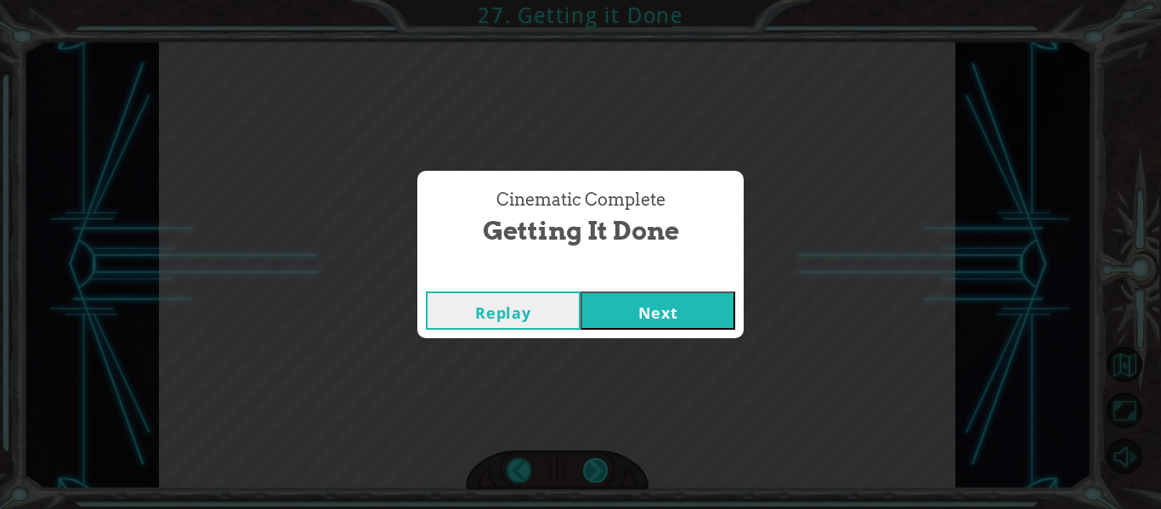
click at [598, 475] on div "Cinematic Complete Getting it Done Replay Next" at bounding box center [580, 254] width 1161 height 509
click at [618, 291] on button "Next" at bounding box center [657, 310] width 155 height 38
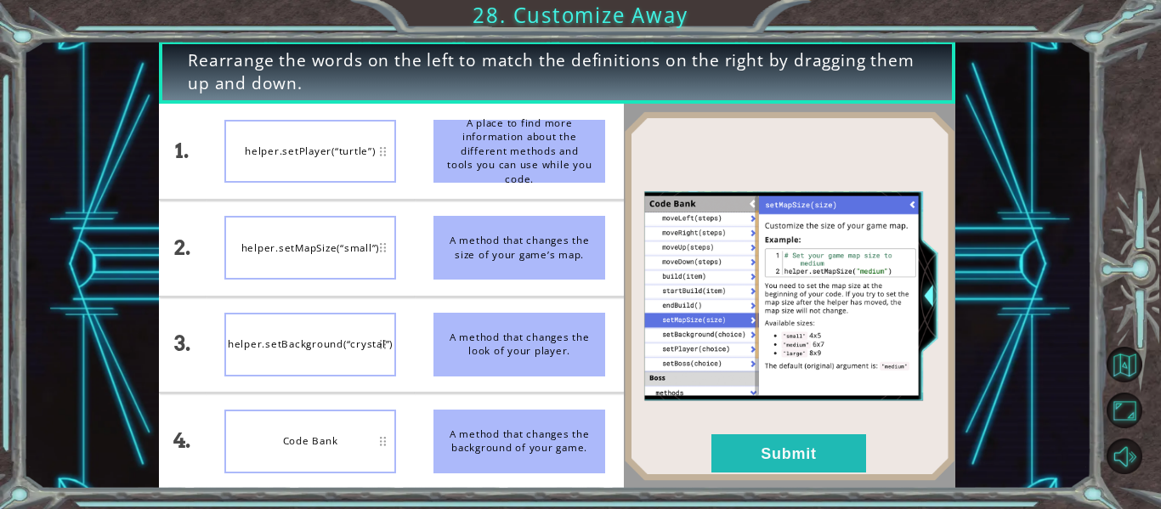
click at [675, 268] on img at bounding box center [789, 296] width 331 height 370
click at [274, 260] on div "helper.setPlayer(“turtle”)" at bounding box center [310, 248] width 172 height 64
click at [776, 452] on button "Submit" at bounding box center [788, 453] width 155 height 38
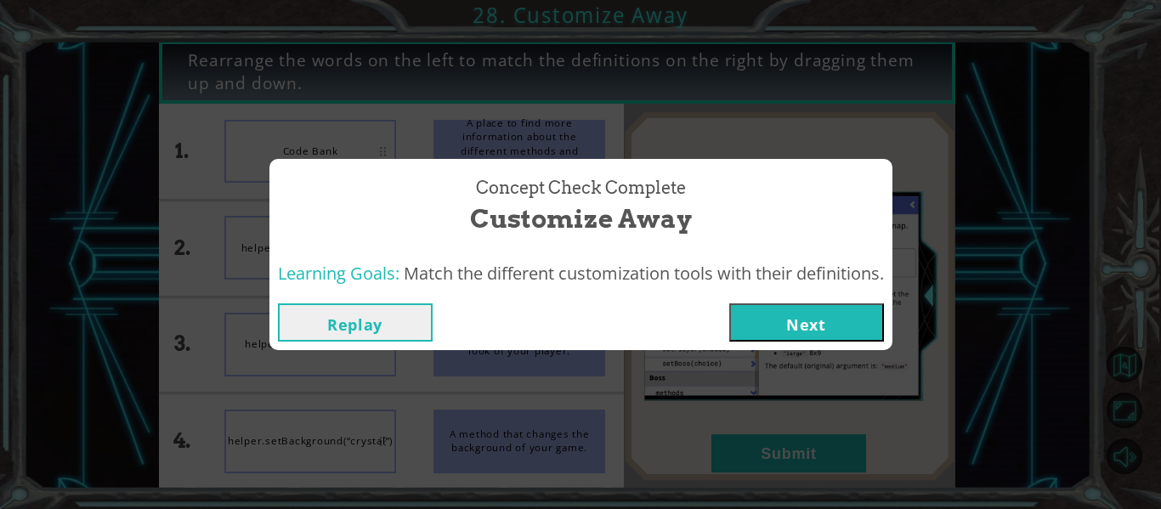
click at [805, 322] on button "Next" at bounding box center [806, 322] width 155 height 38
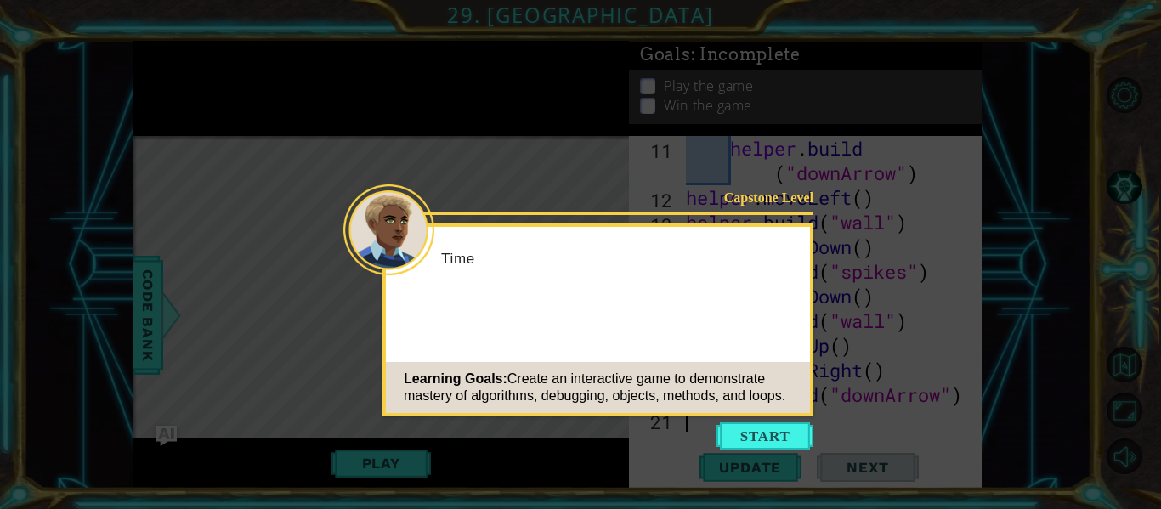
scroll to position [320, 0]
click at [763, 427] on button "Start" at bounding box center [764, 435] width 97 height 27
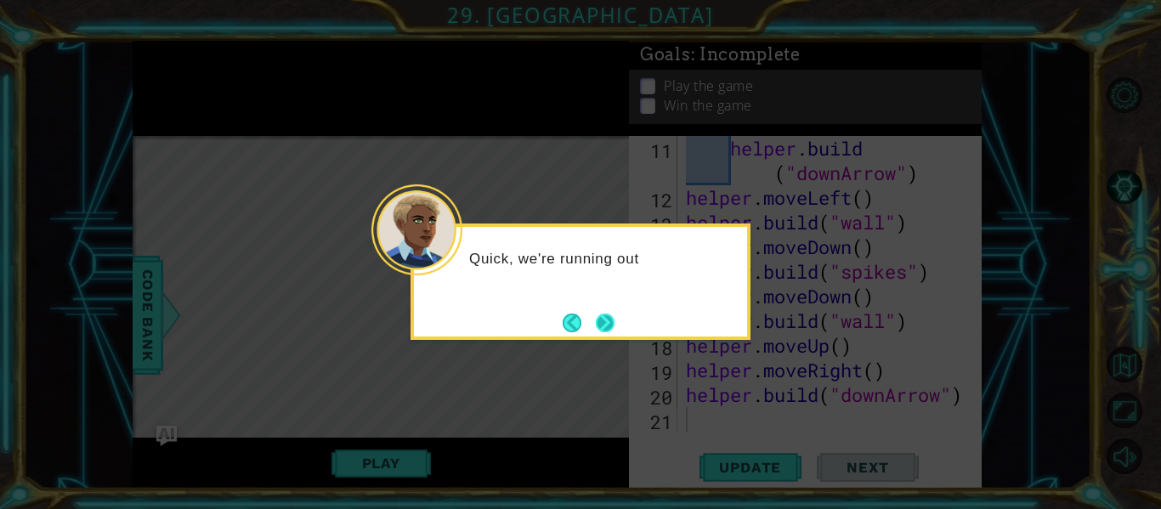
click at [602, 313] on button "Next" at bounding box center [605, 322] width 19 height 19
click at [602, 313] on button "Next" at bounding box center [605, 323] width 22 height 22
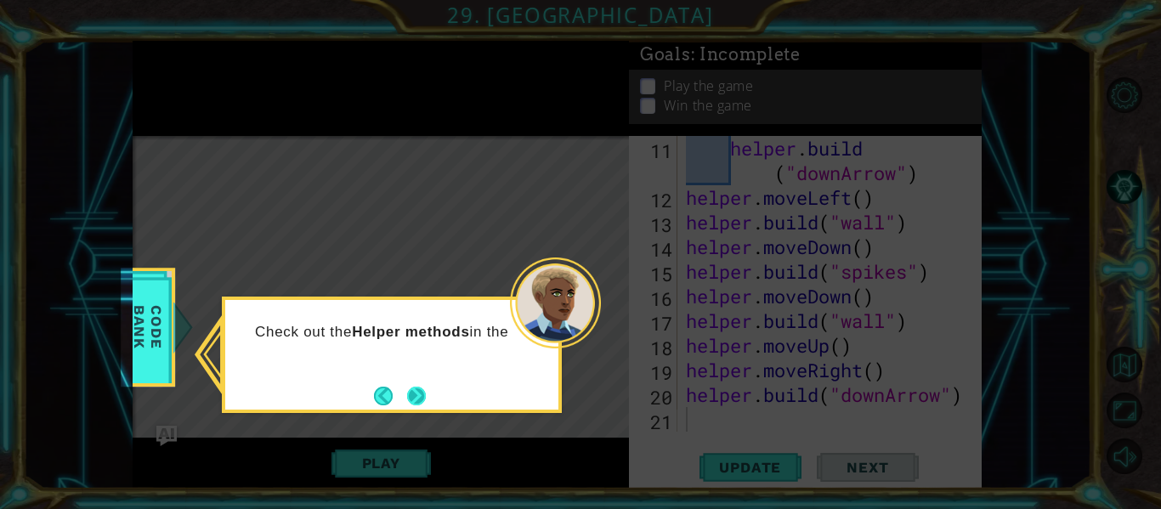
click at [413, 389] on button "Next" at bounding box center [416, 396] width 19 height 19
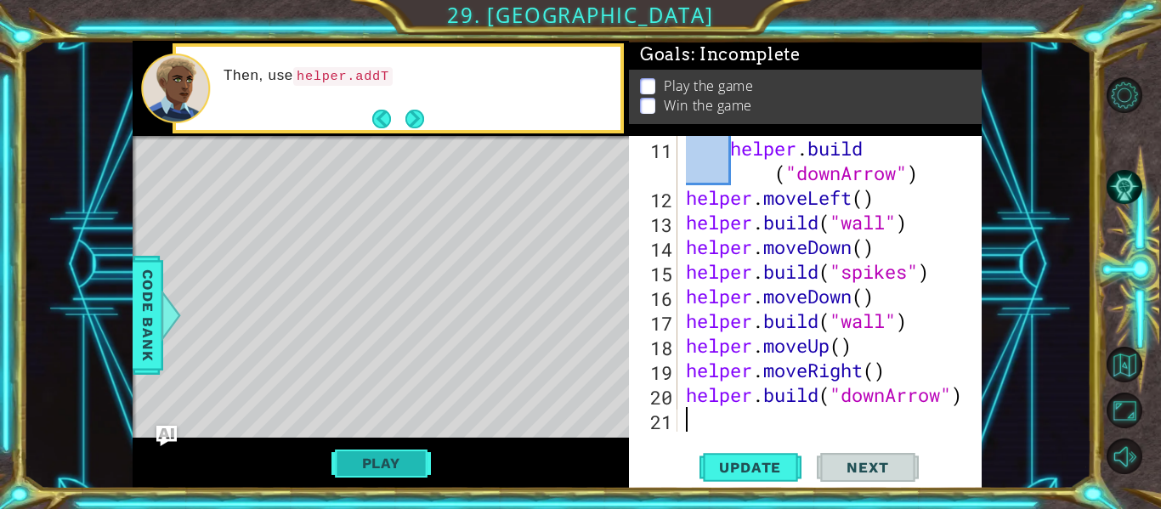
click at [405, 452] on button "Play" at bounding box center [380, 463] width 99 height 32
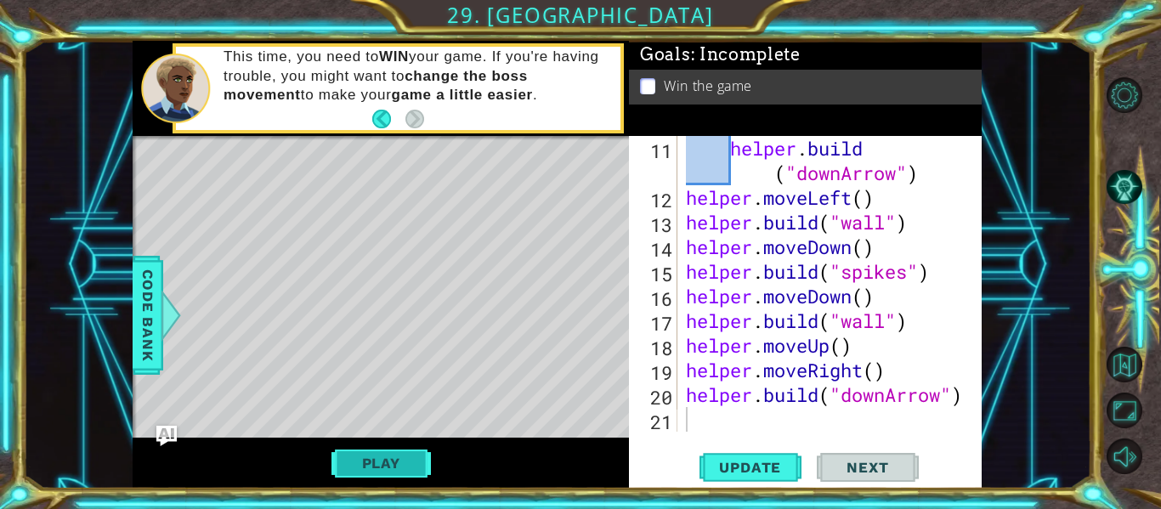
click at [415, 449] on button "Play" at bounding box center [380, 463] width 99 height 32
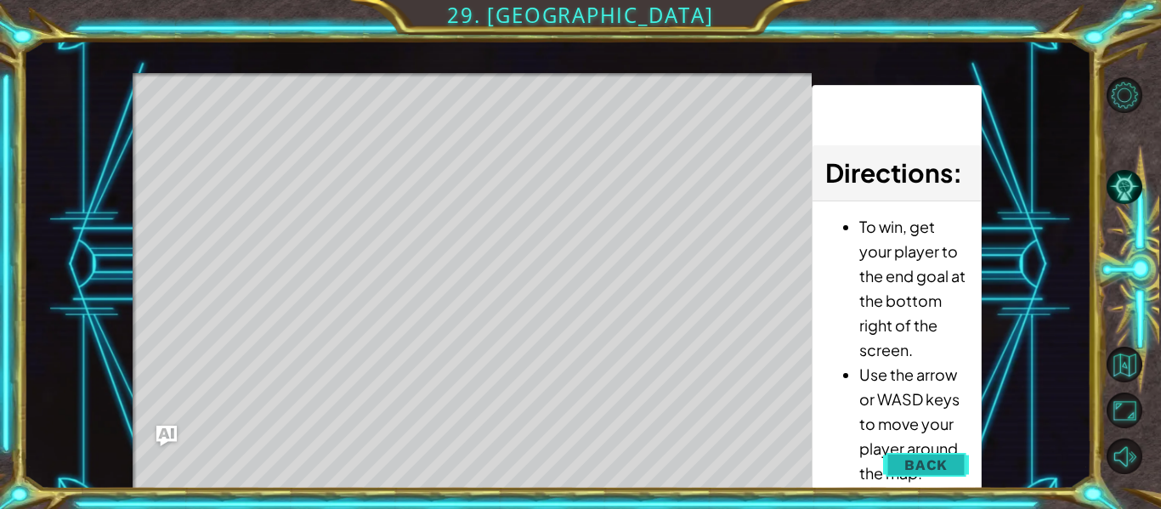
click at [921, 469] on span "Back" at bounding box center [925, 464] width 43 height 17
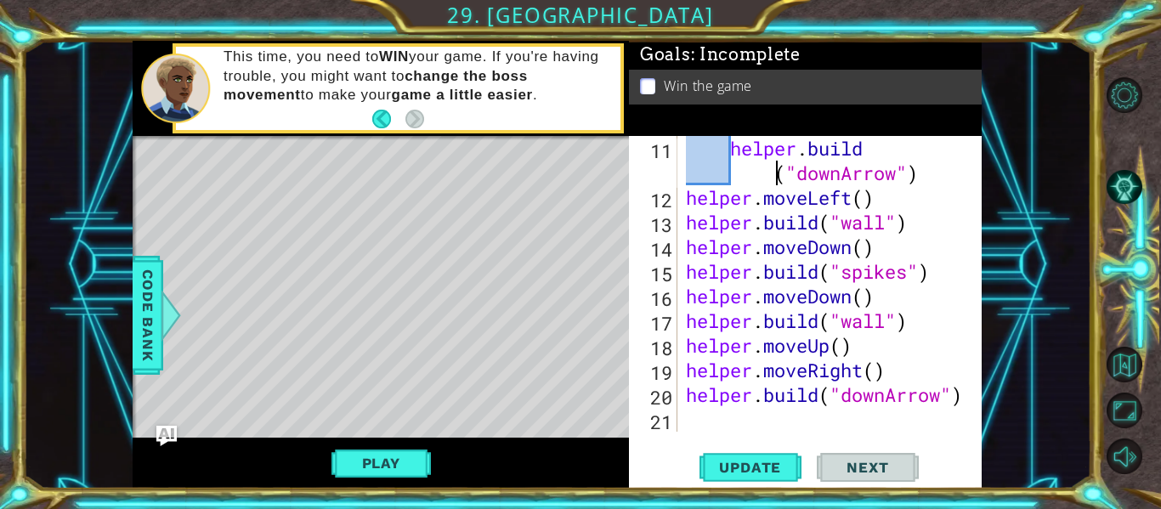
click at [703, 171] on div "helper . build ( "downArrow" ) helper . moveLeft ( ) helper . build ( "wall" ) …" at bounding box center [827, 321] width 291 height 370
click at [750, 358] on div "helper . build ( "downArrow" ) helper . moveLeft ( ) helper . build ( "wall" ) …" at bounding box center [827, 321] width 291 height 370
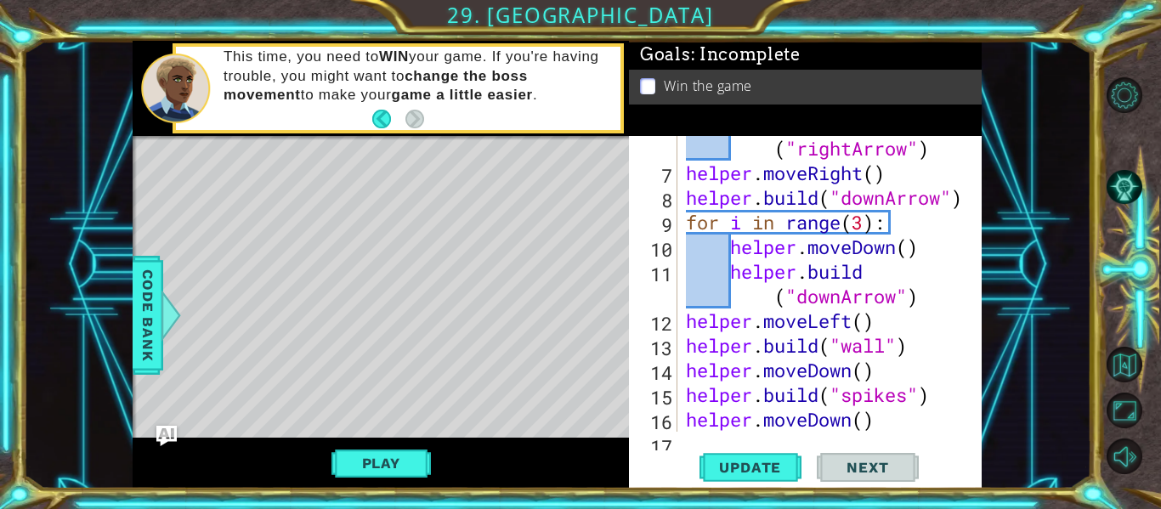
scroll to position [175, 0]
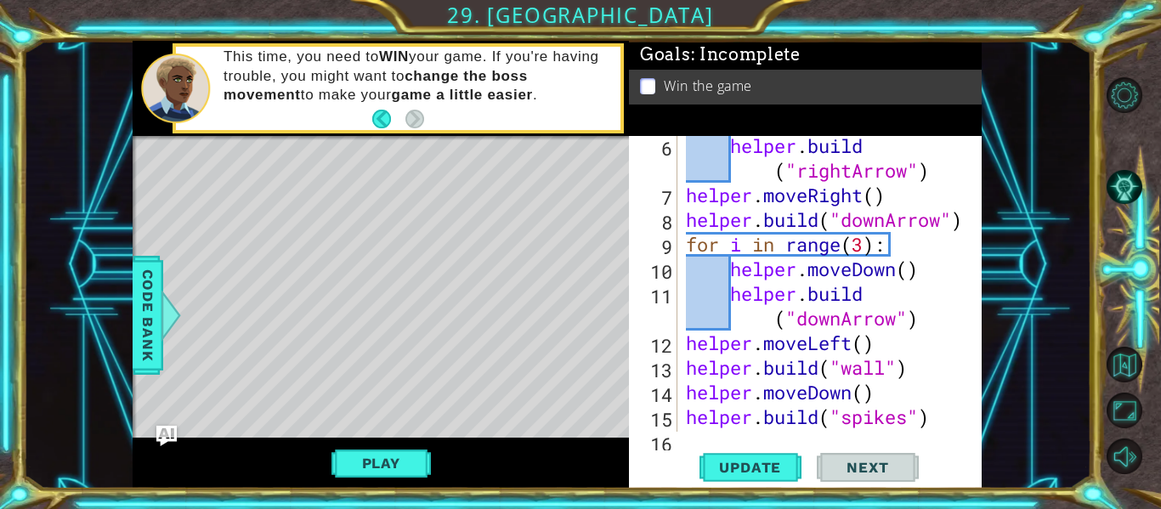
click at [704, 310] on div "helper . build ( "rightArrow" ) helper . moveRight ( ) helper . build ( "downAr…" at bounding box center [827, 318] width 291 height 370
type textarea "[DOMAIN_NAME]("downArrow")"
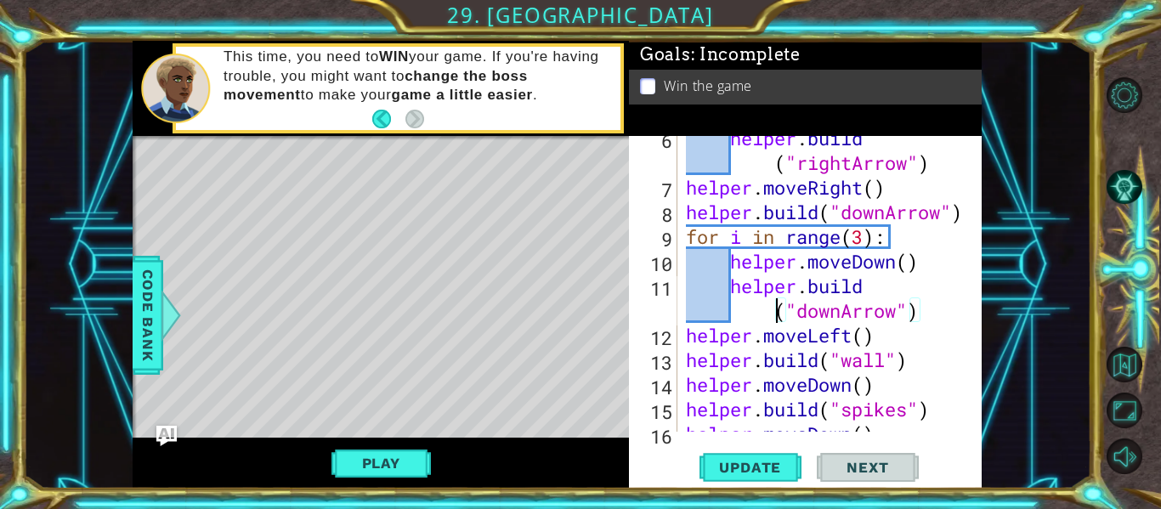
scroll to position [320, 0]
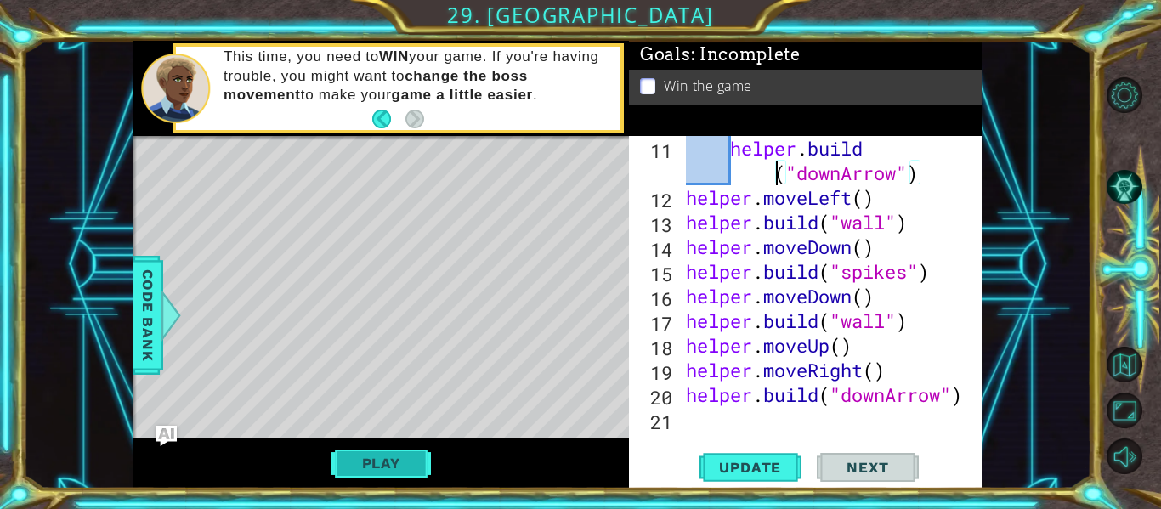
click at [386, 465] on button "Play" at bounding box center [380, 463] width 99 height 32
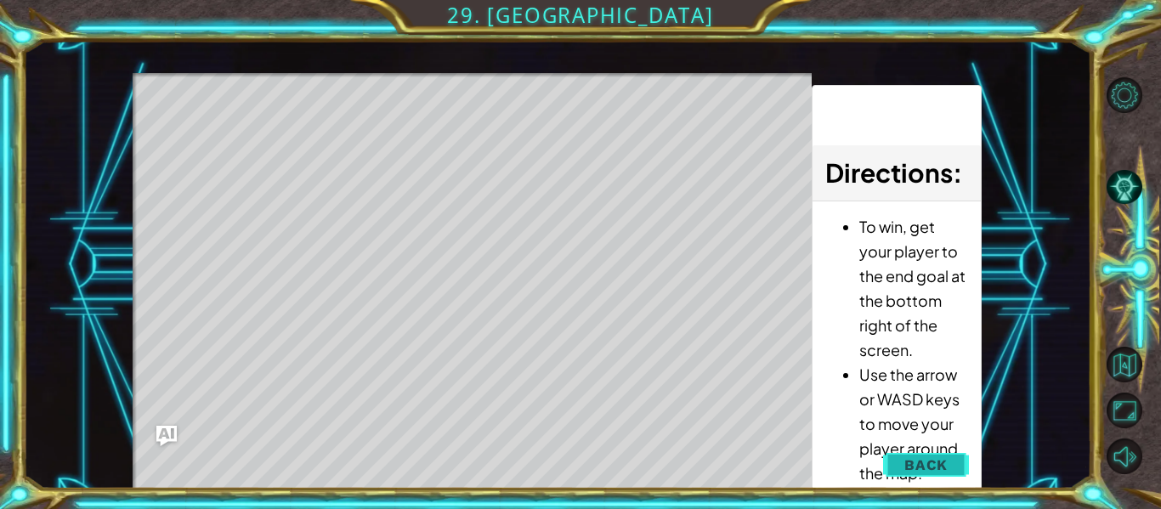
click at [913, 454] on button "Back" at bounding box center [926, 465] width 86 height 34
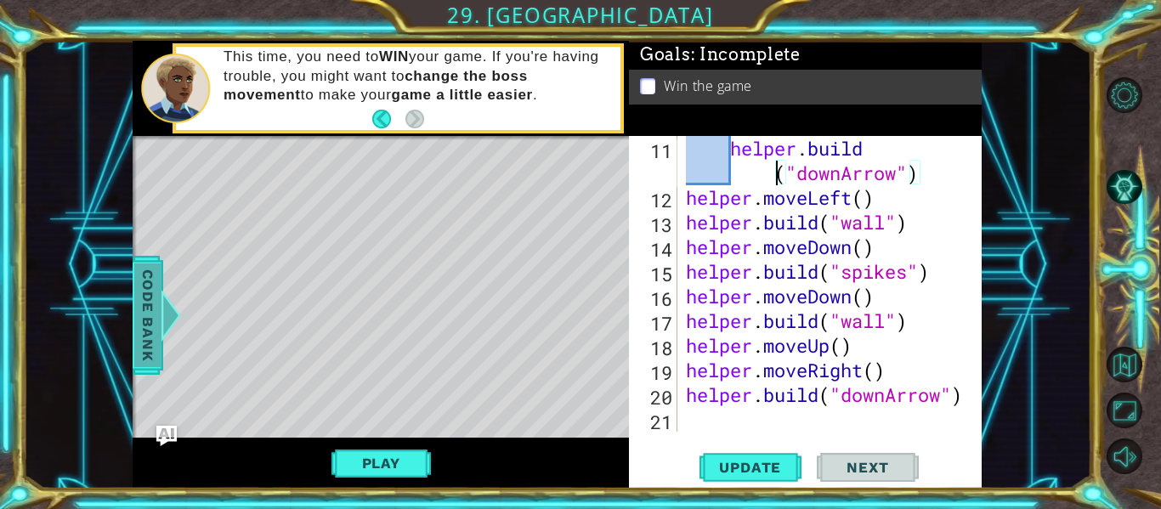
click at [148, 318] on span "Code Bank" at bounding box center [147, 315] width 27 height 104
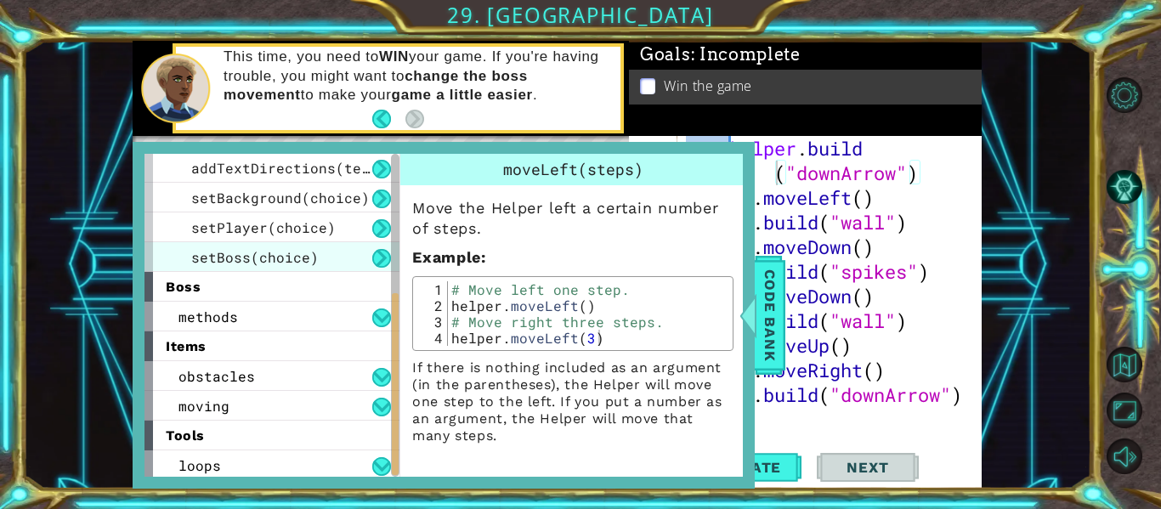
scroll to position [272, 0]
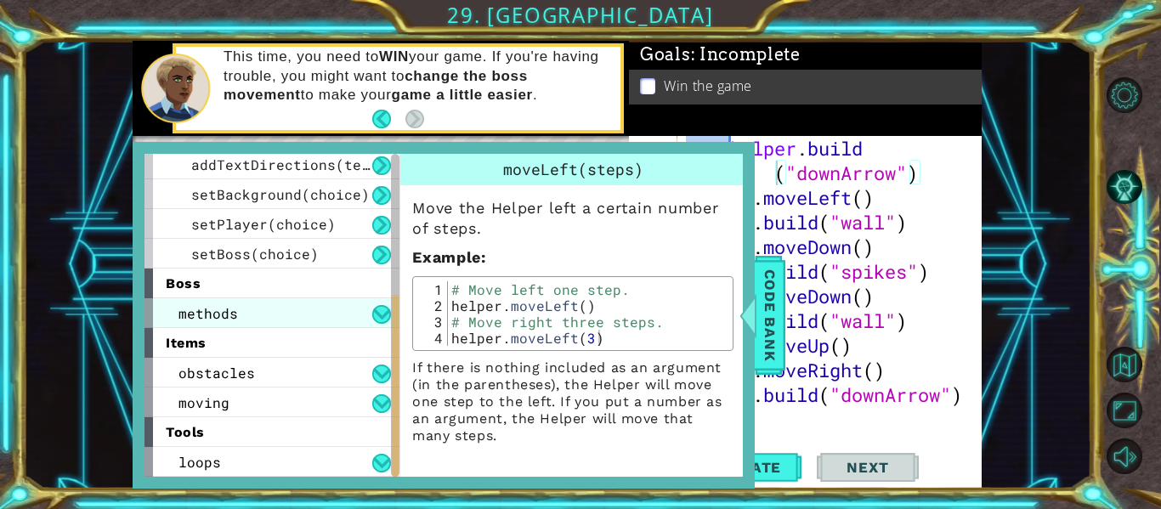
click at [307, 309] on div "methods" at bounding box center [271, 313] width 255 height 30
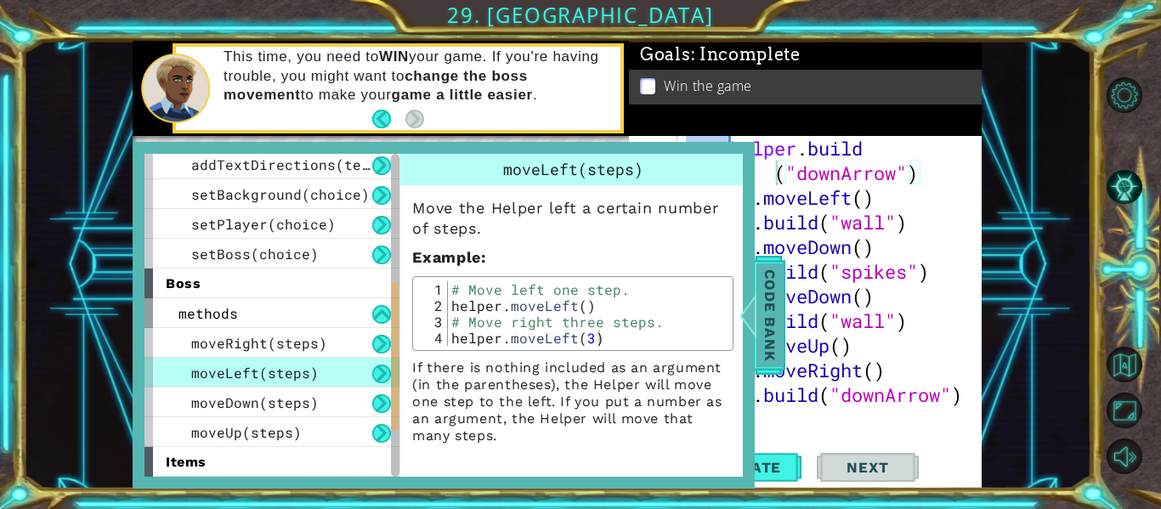
click at [760, 273] on span "Code Bank" at bounding box center [769, 315] width 27 height 104
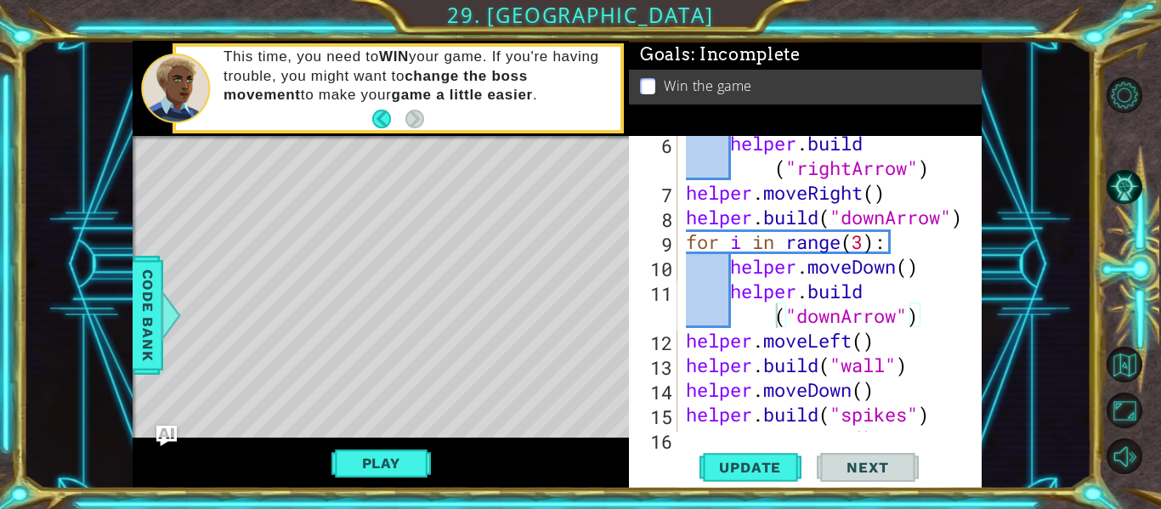
scroll to position [162, 0]
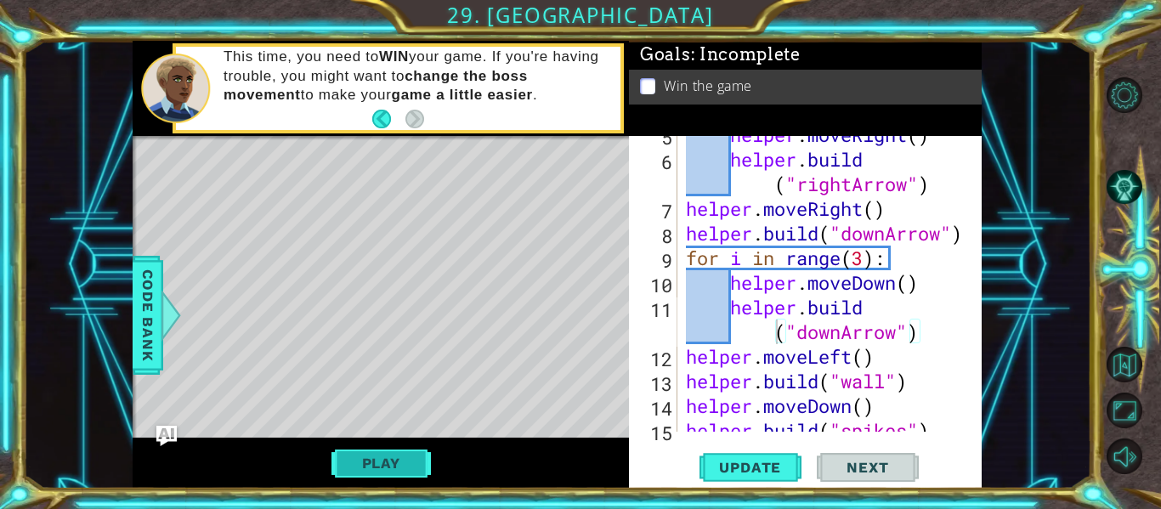
click at [375, 463] on button "Play" at bounding box center [380, 463] width 99 height 32
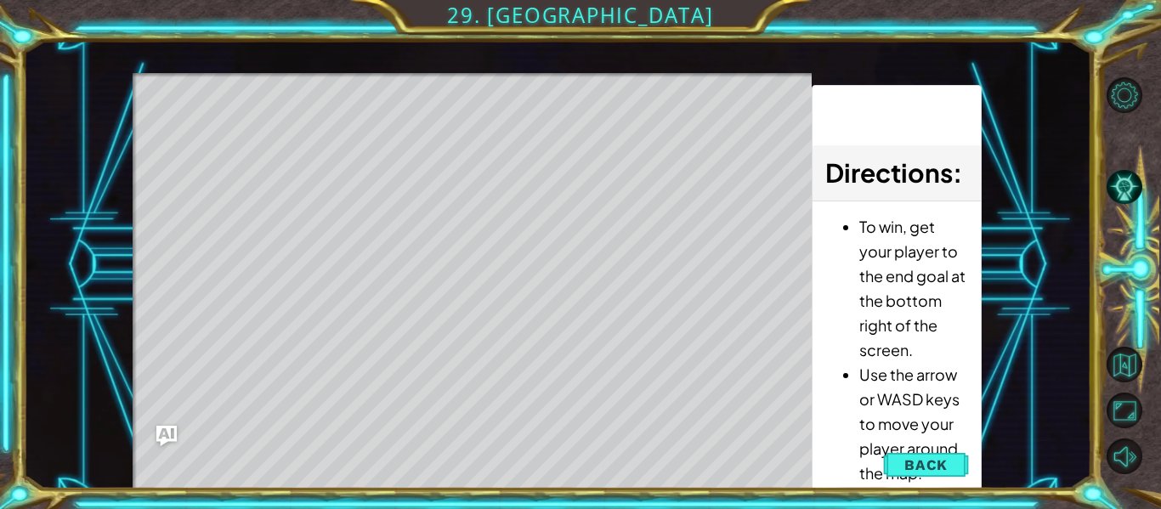
click at [278, 76] on div at bounding box center [472, 75] width 679 height 4
click at [916, 469] on span "Back" at bounding box center [925, 464] width 43 height 17
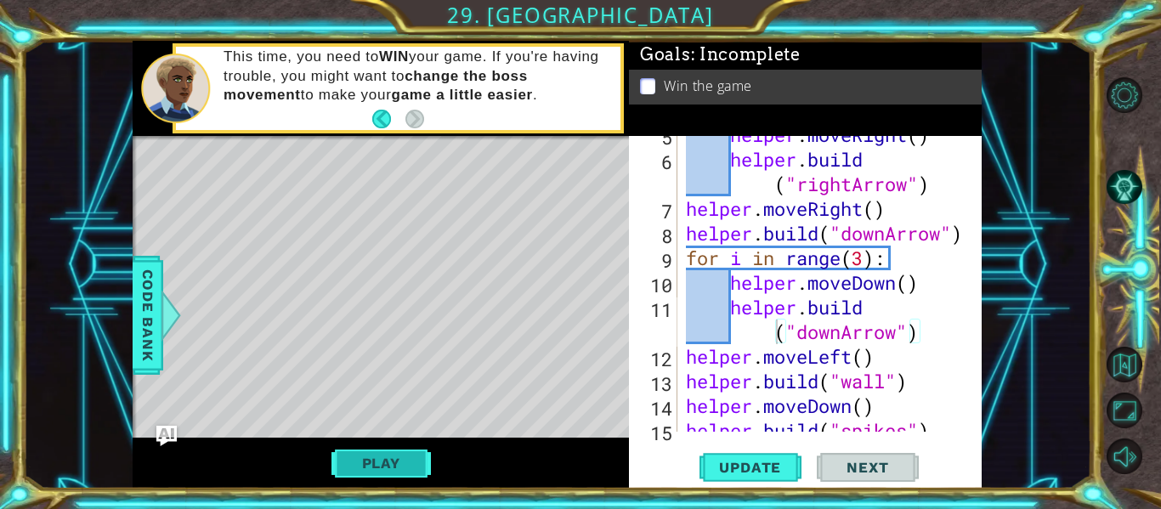
click at [382, 464] on button "Play" at bounding box center [380, 463] width 99 height 32
click at [902, 470] on span "Next" at bounding box center [867, 467] width 76 height 17
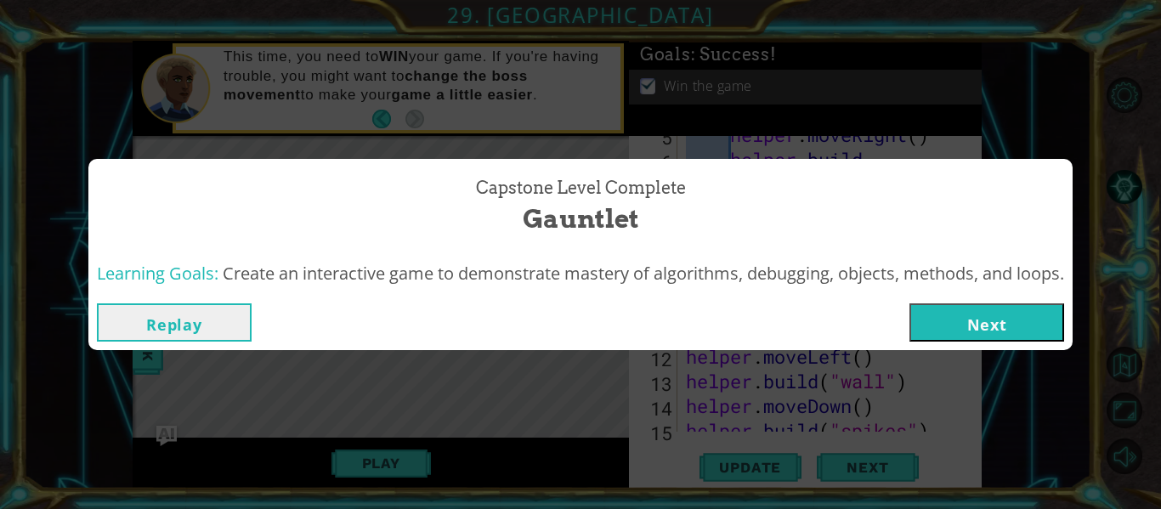
click at [951, 336] on button "Next" at bounding box center [986, 322] width 155 height 38
click at [974, 328] on body "1 ההההההההההההההההההההההההההההההההההההההההההההההההההההההההההההההההההההההההההההה…" at bounding box center [580, 254] width 1161 height 509
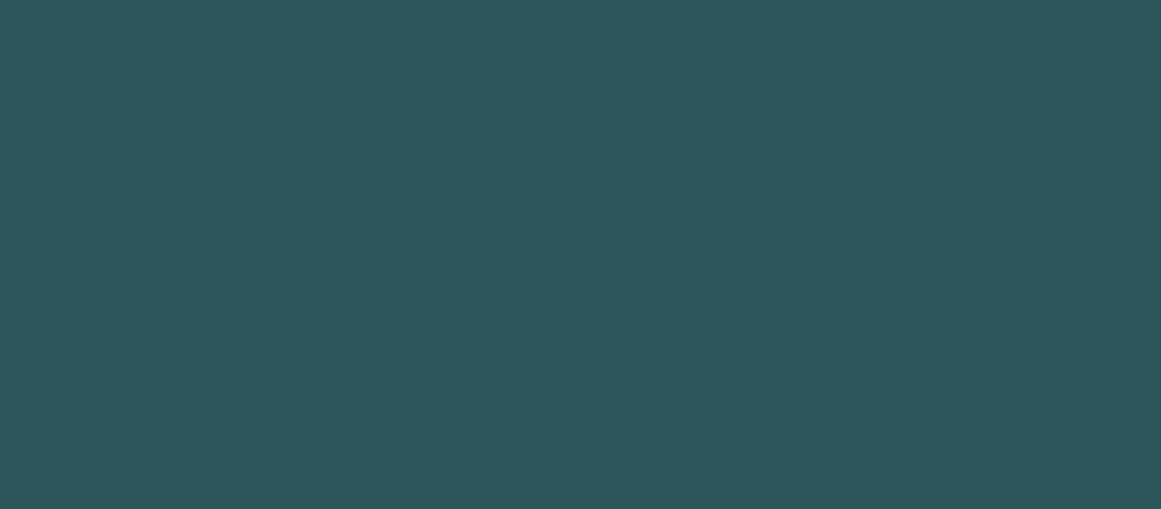
drag, startPoint x: 974, startPoint y: 328, endPoint x: 510, endPoint y: 372, distance: 466.8
click at [471, 366] on body "1 2 3 4 5 6 7 8 9 helper. a ddTextDirections press enter [DOMAIN_NAME] a rtBuil…" at bounding box center [580, 254] width 1161 height 509
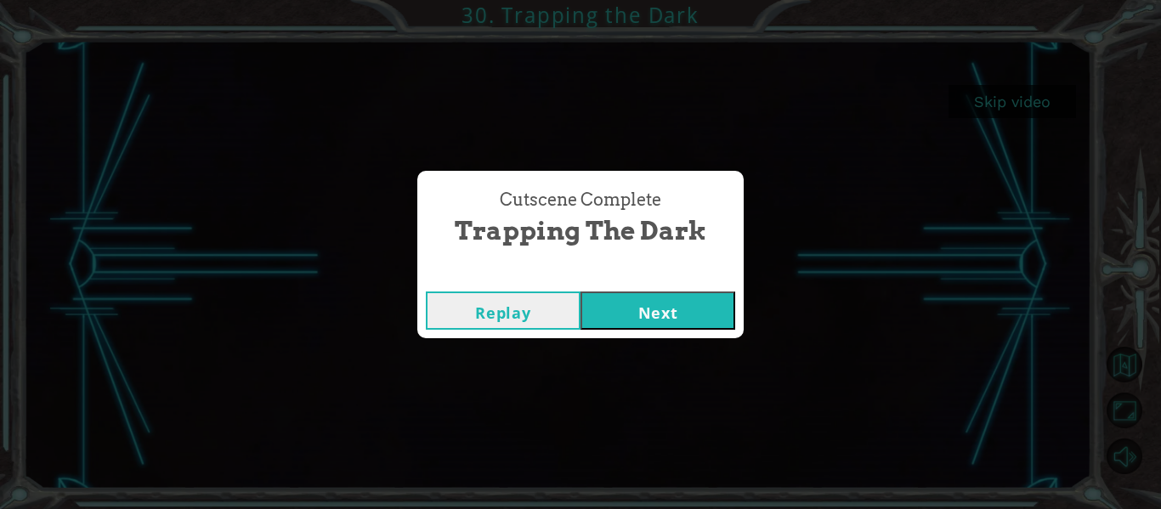
click at [625, 300] on button "Next" at bounding box center [657, 310] width 155 height 38
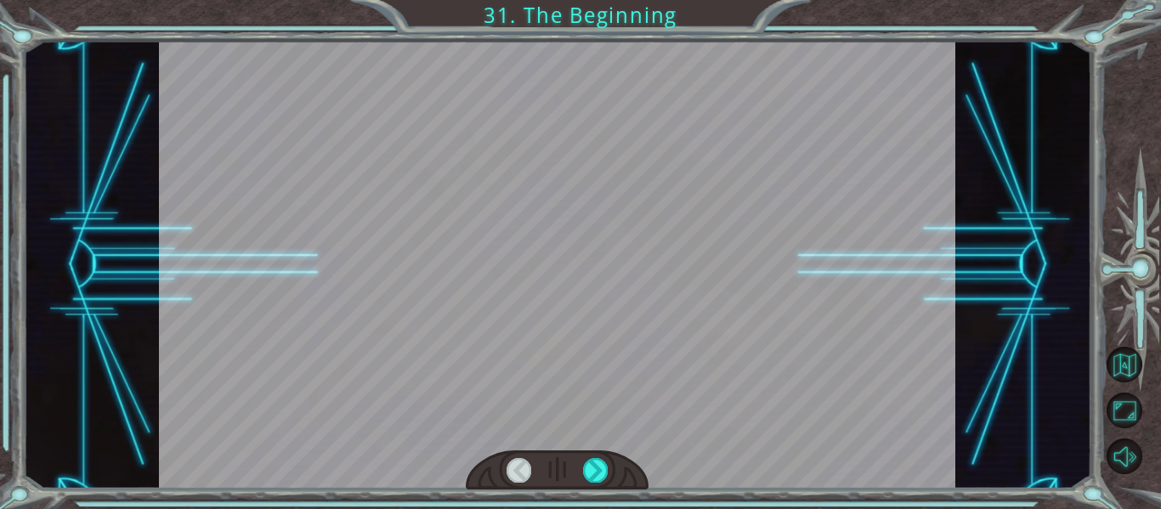
click at [597, 466] on div at bounding box center [595, 470] width 25 height 24
click at [588, 463] on div at bounding box center [595, 470] width 25 height 24
click at [599, 468] on div at bounding box center [595, 470] width 25 height 24
click at [450, 306] on div at bounding box center [557, 265] width 797 height 448
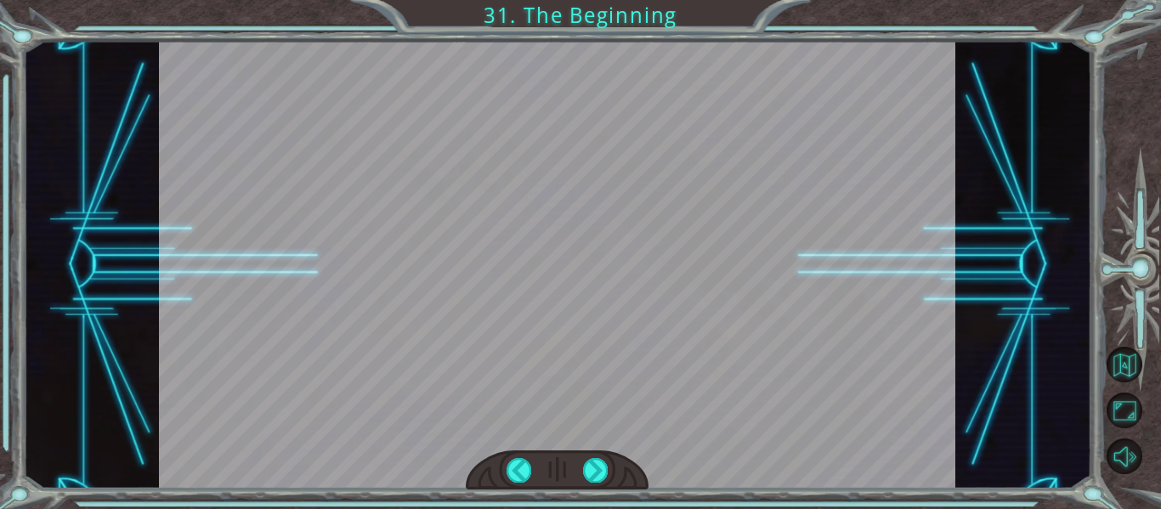
click at [601, 251] on div at bounding box center [557, 265] width 797 height 448
click at [703, 247] on div at bounding box center [557, 265] width 797 height 448
click at [599, 463] on div at bounding box center [595, 470] width 25 height 24
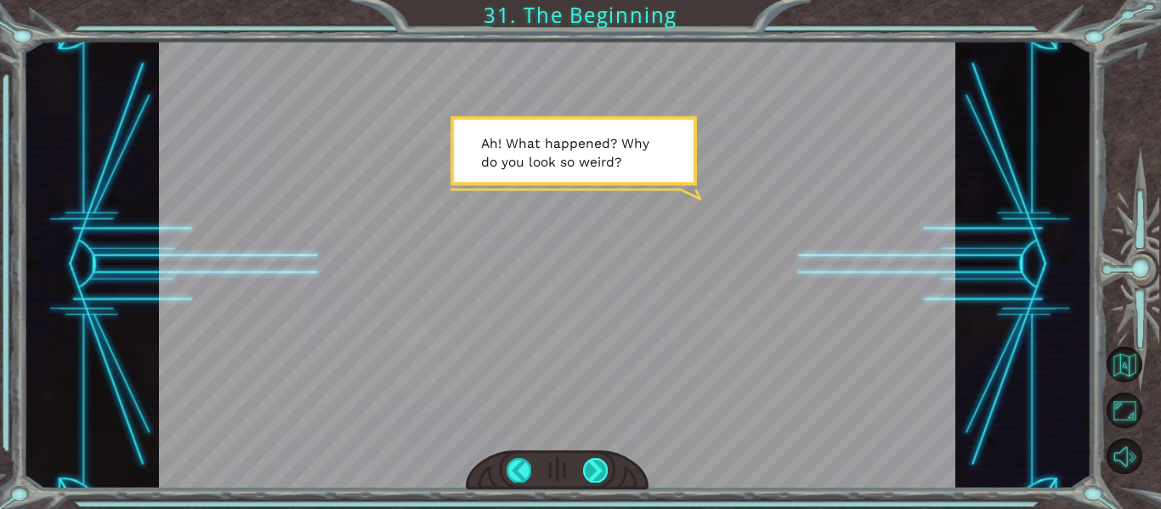
click at [598, 468] on div at bounding box center [595, 470] width 25 height 24
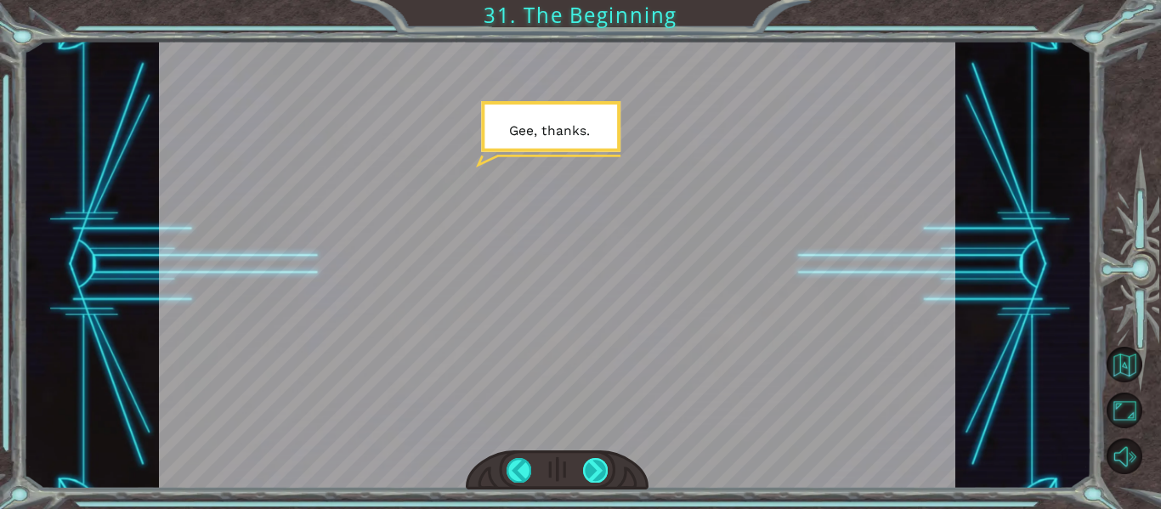
click at [600, 465] on div at bounding box center [595, 470] width 25 height 24
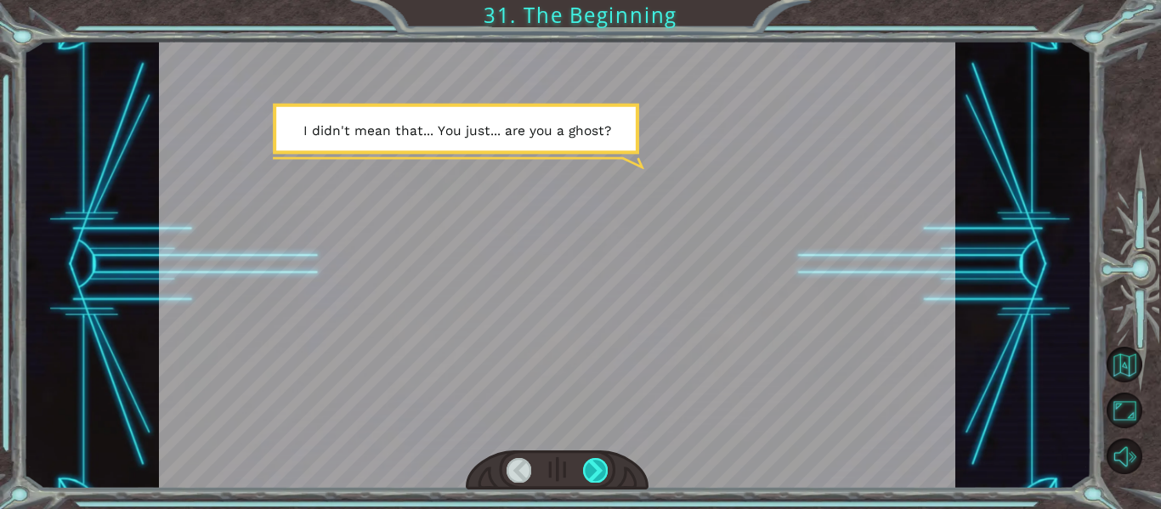
click at [600, 465] on div at bounding box center [595, 470] width 25 height 24
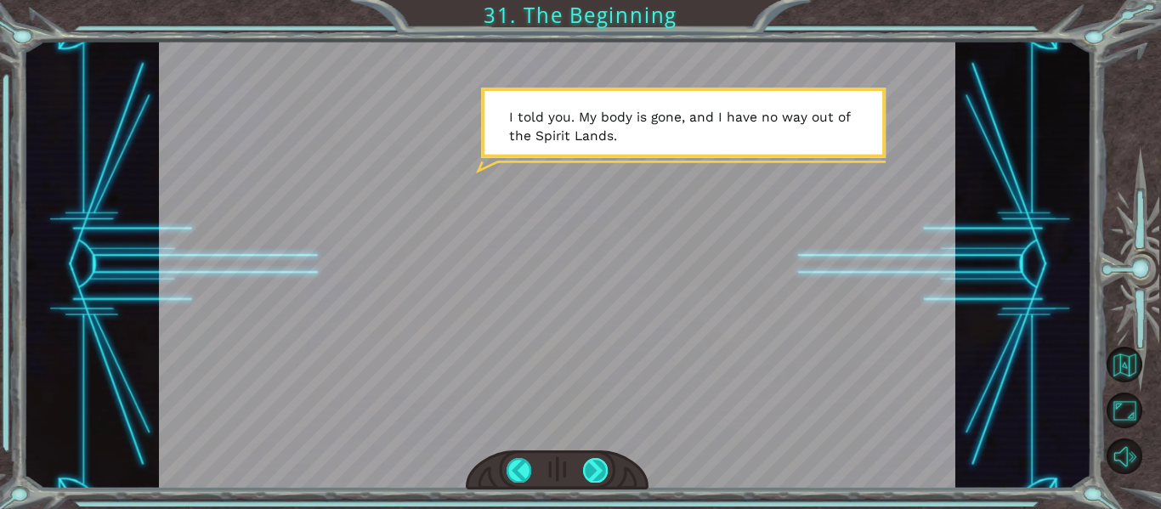
click at [599, 465] on div at bounding box center [595, 470] width 25 height 24
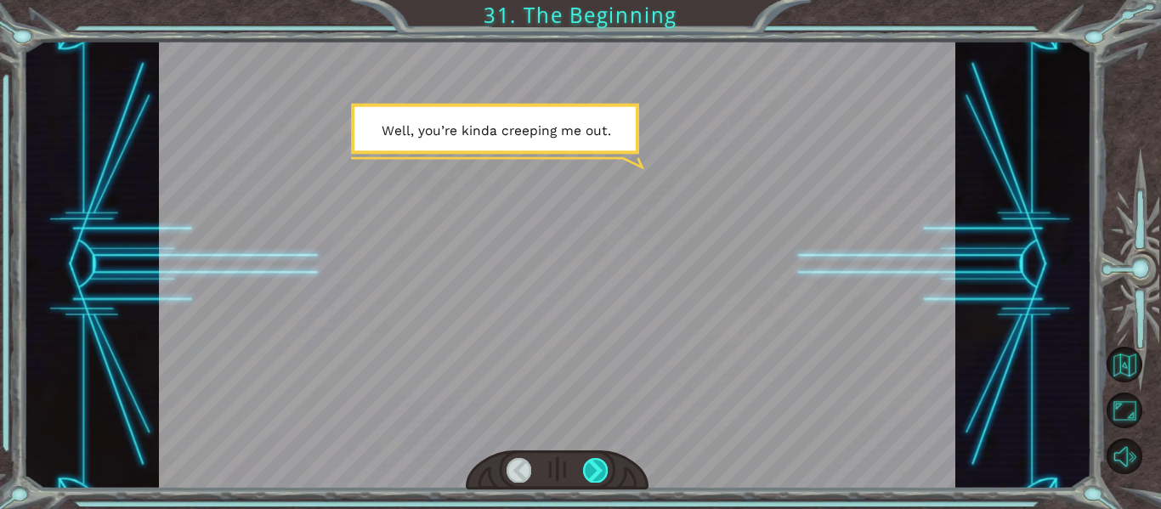
click at [604, 462] on div at bounding box center [595, 470] width 25 height 24
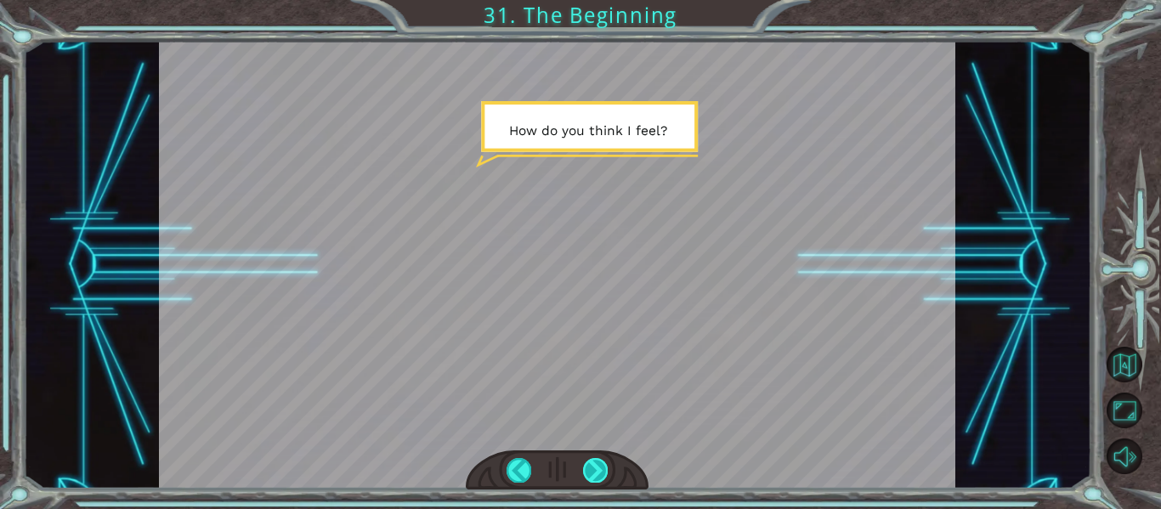
click at [594, 474] on div at bounding box center [595, 470] width 25 height 24
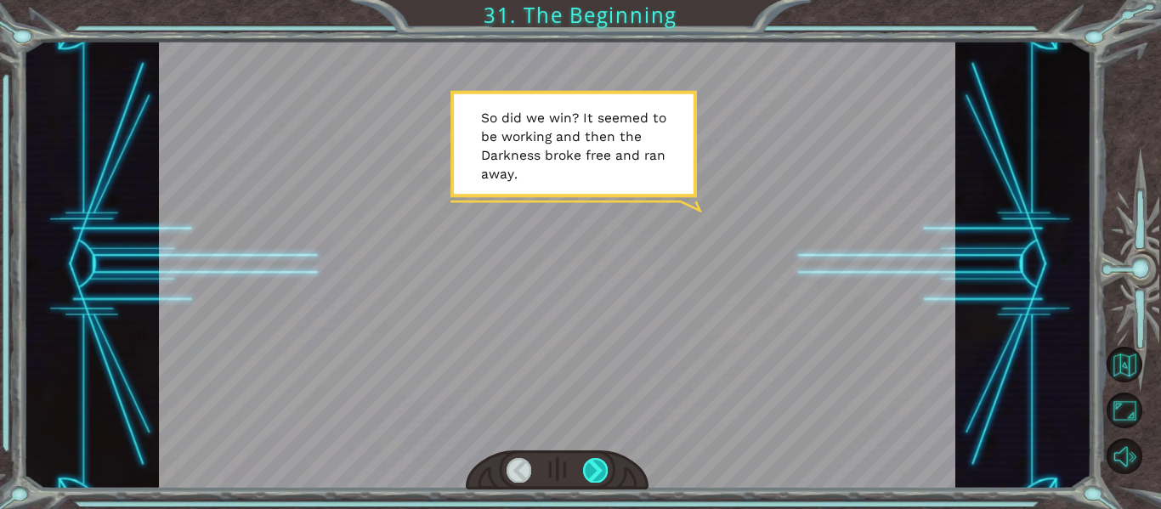
click at [594, 474] on div at bounding box center [595, 470] width 25 height 24
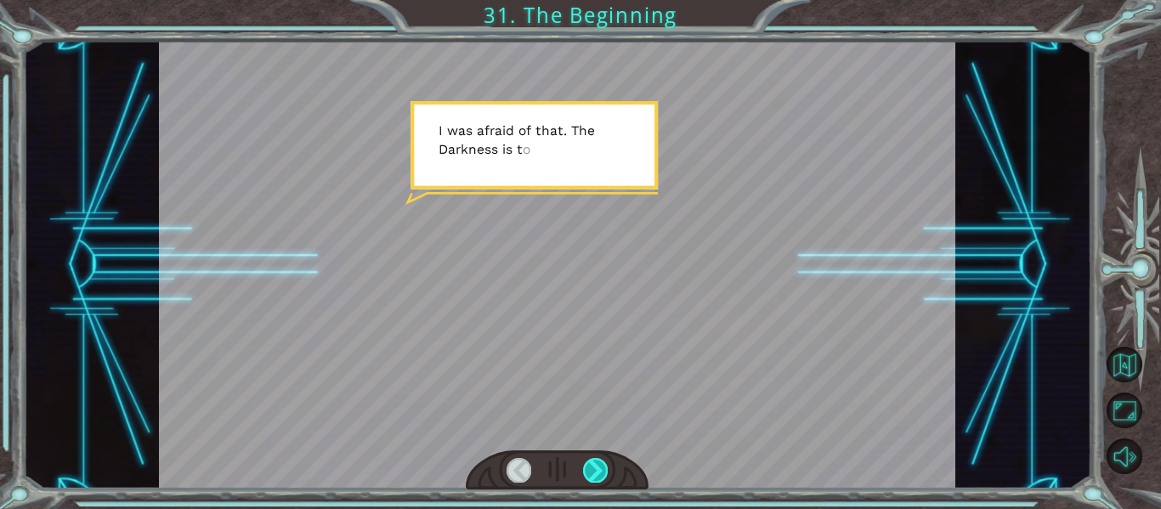
click at [594, 474] on div at bounding box center [595, 470] width 25 height 24
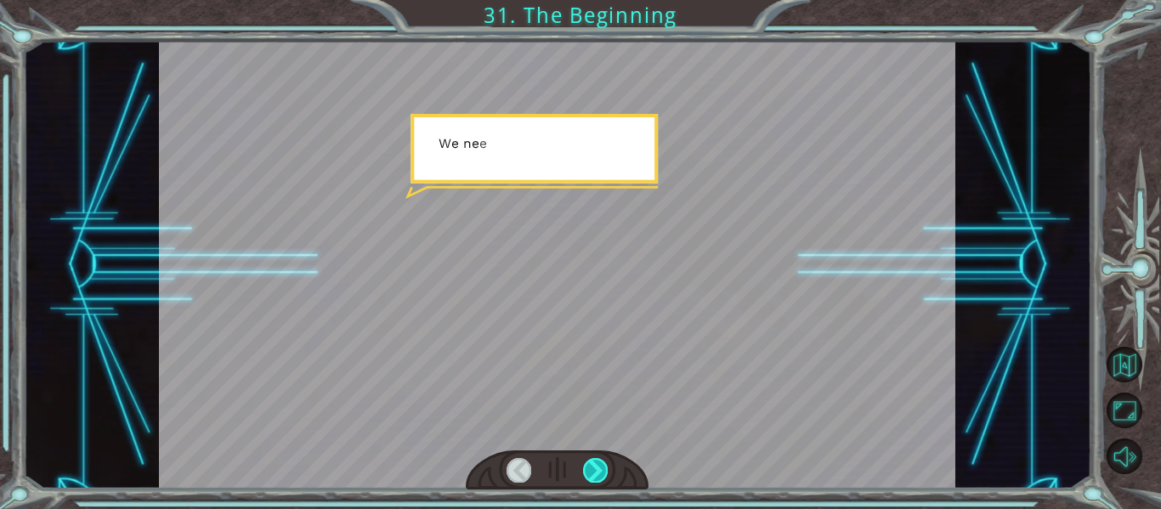
click at [594, 474] on div at bounding box center [595, 470] width 25 height 24
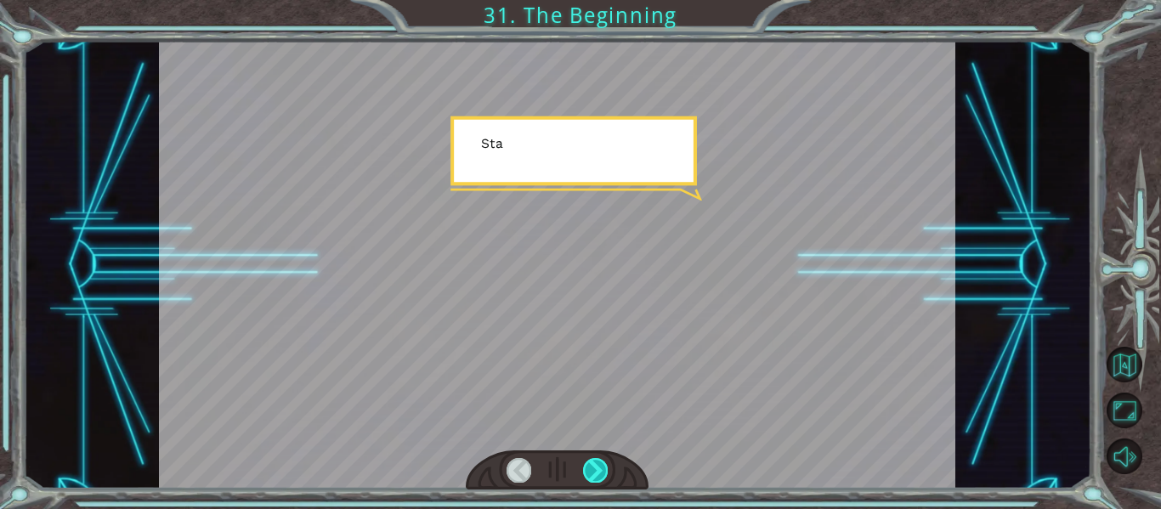
click at [594, 474] on div at bounding box center [595, 470] width 25 height 24
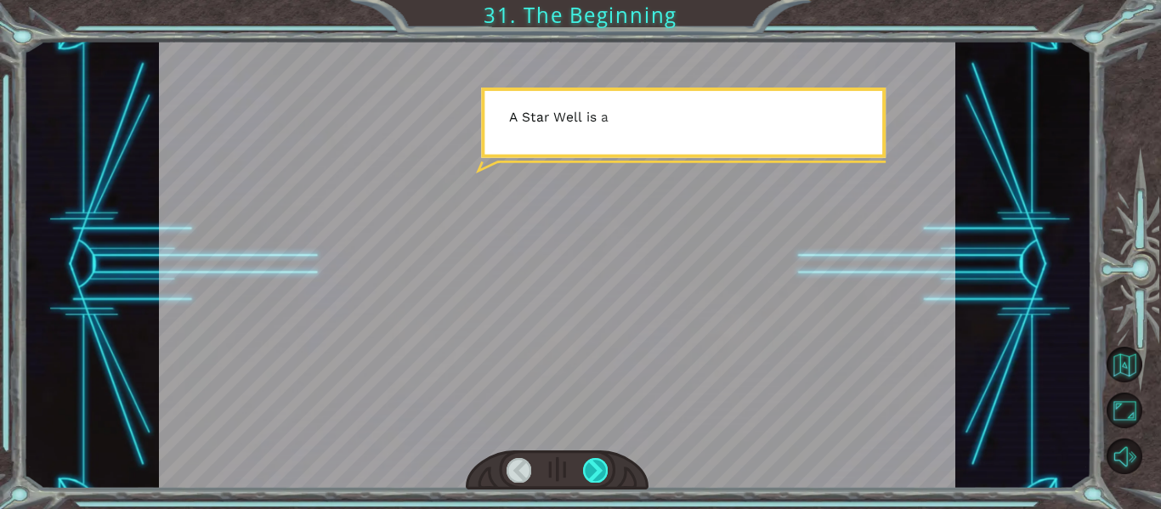
click at [594, 474] on div at bounding box center [595, 470] width 25 height 24
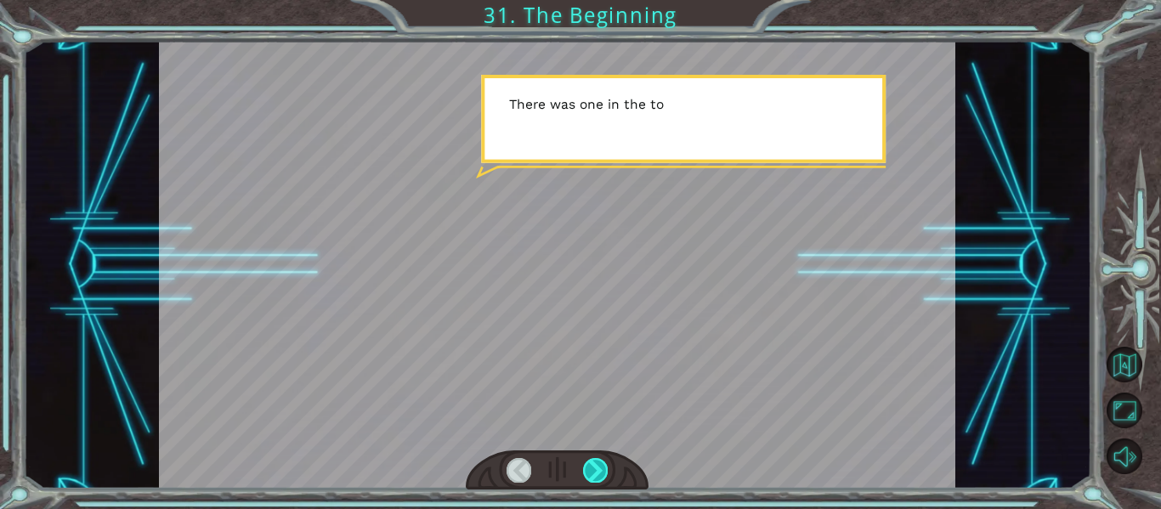
click at [594, 474] on div at bounding box center [595, 470] width 25 height 24
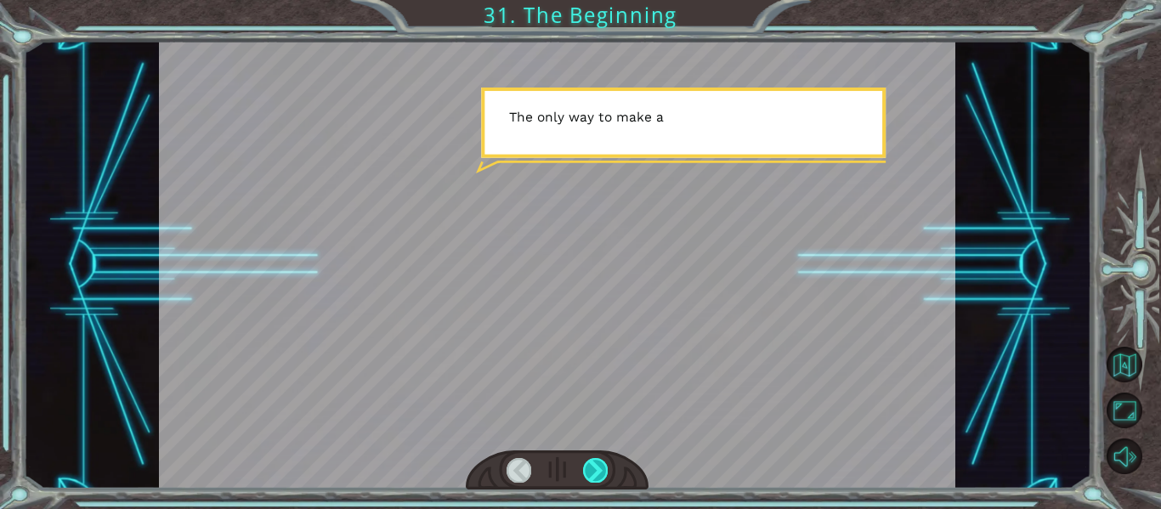
click at [594, 474] on div at bounding box center [595, 470] width 25 height 24
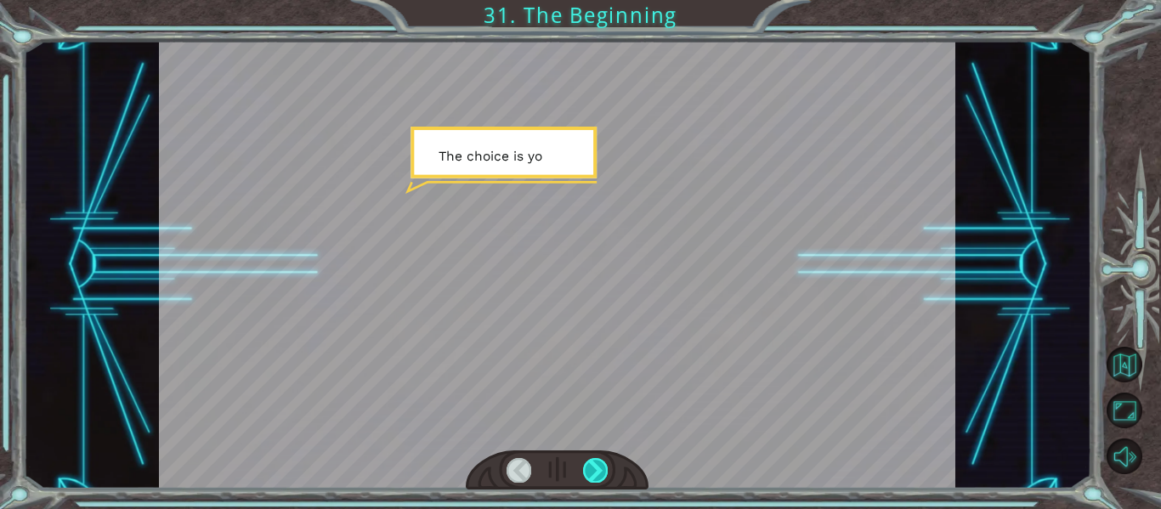
click at [594, 474] on div at bounding box center [595, 470] width 25 height 24
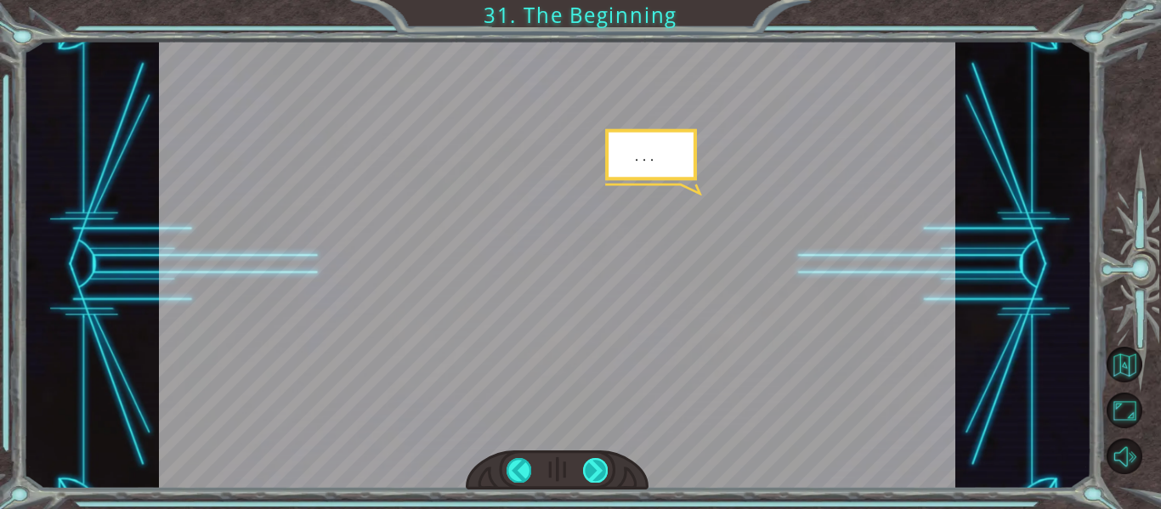
click at [594, 474] on div at bounding box center [595, 470] width 25 height 24
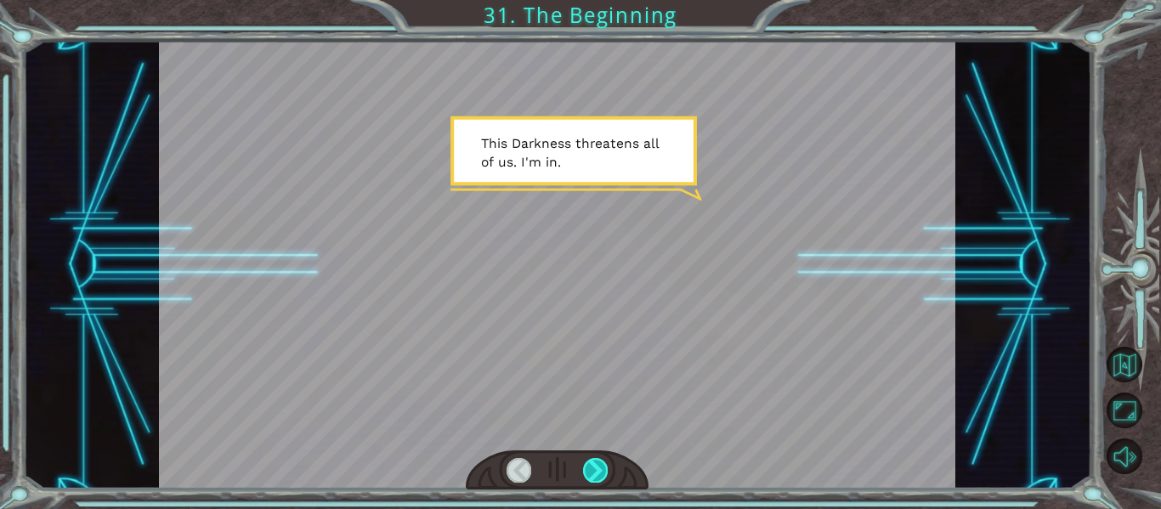
click at [594, 474] on div at bounding box center [595, 470] width 25 height 24
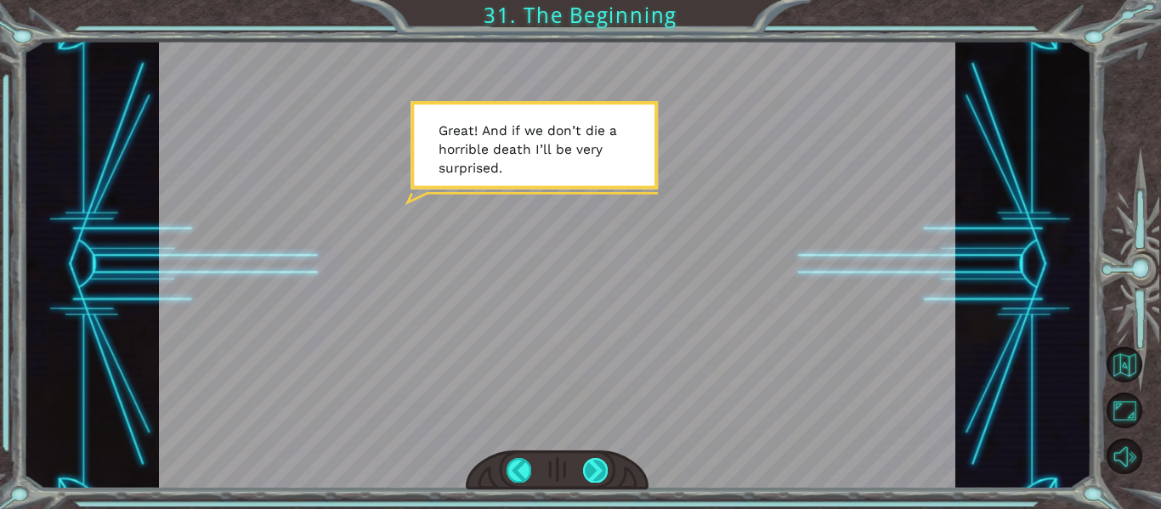
click at [594, 474] on div at bounding box center [595, 470] width 25 height 24
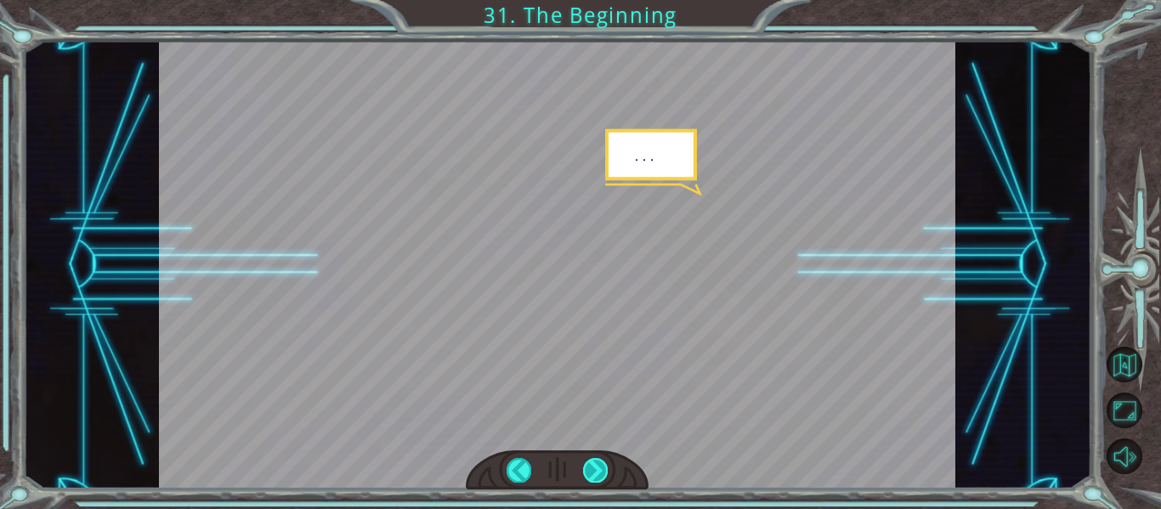
click at [584, 475] on div at bounding box center [595, 470] width 25 height 24
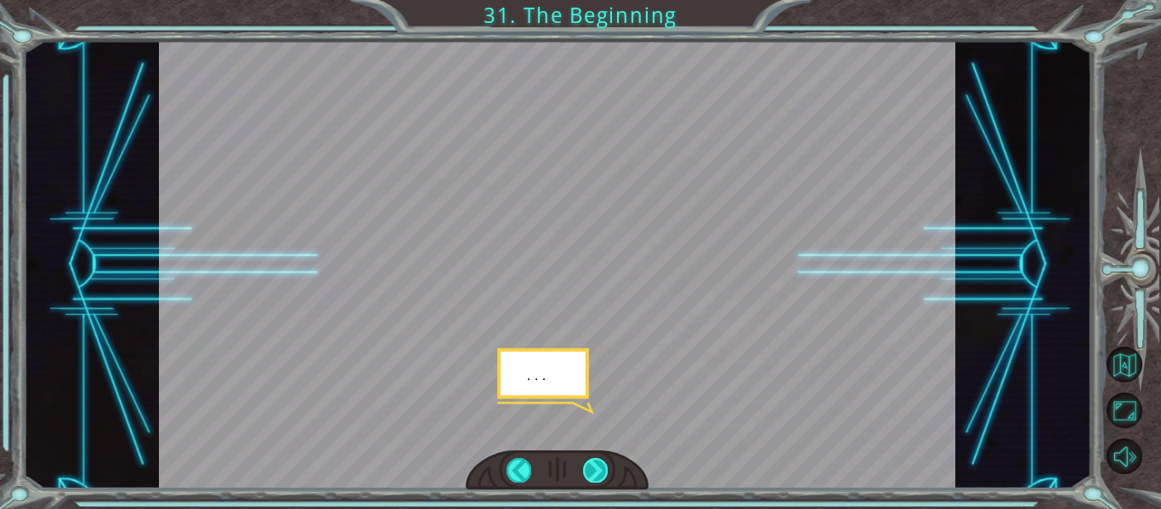
click at [588, 465] on div at bounding box center [595, 470] width 25 height 24
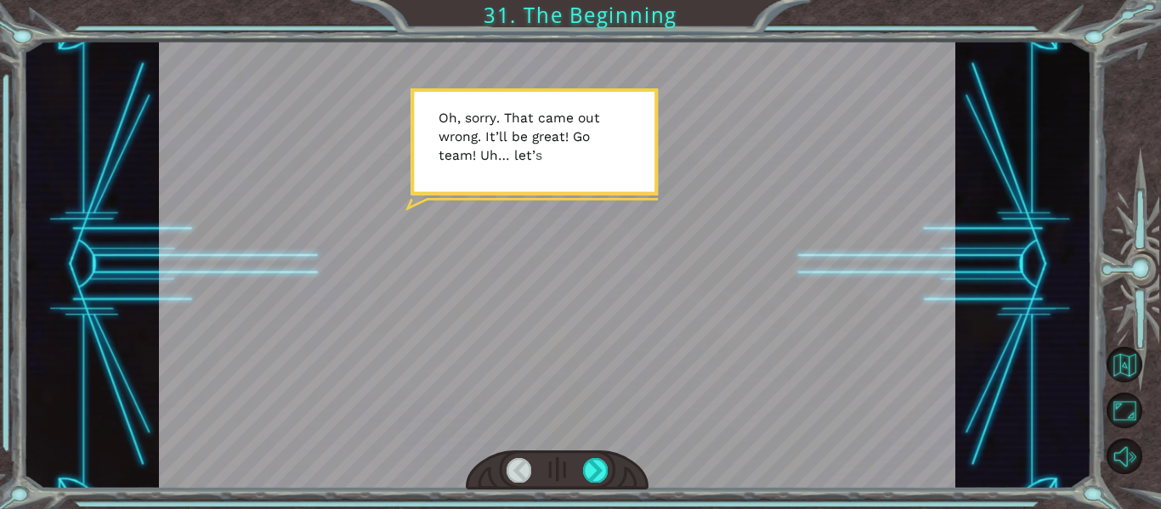
click at [551, 388] on div at bounding box center [557, 265] width 797 height 448
click at [587, 452] on div at bounding box center [558, 470] width 184 height 40
click at [590, 461] on div at bounding box center [595, 470] width 25 height 24
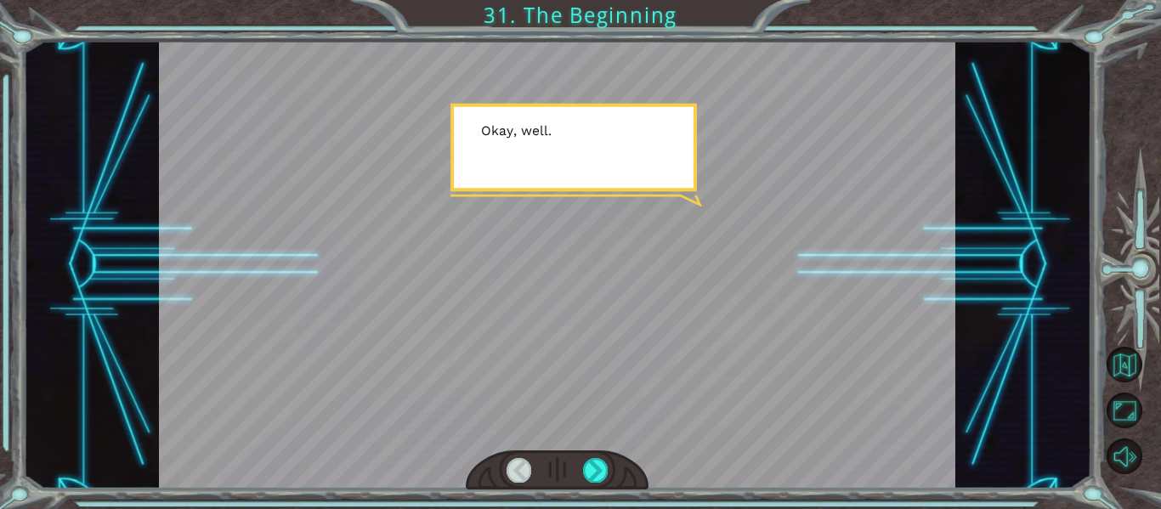
drag, startPoint x: 590, startPoint y: 461, endPoint x: 551, endPoint y: 438, distance: 45.8
click at [551, 438] on div at bounding box center [557, 265] width 797 height 448
click at [586, 457] on div at bounding box center [558, 470] width 184 height 40
click at [591, 460] on div at bounding box center [595, 470] width 25 height 24
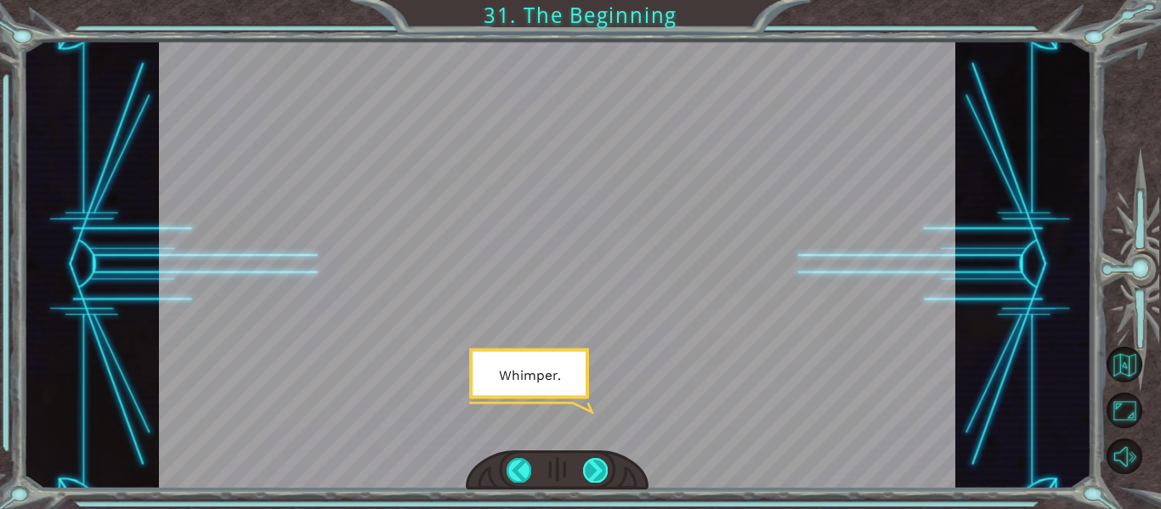
click at [602, 482] on div at bounding box center [595, 470] width 25 height 24
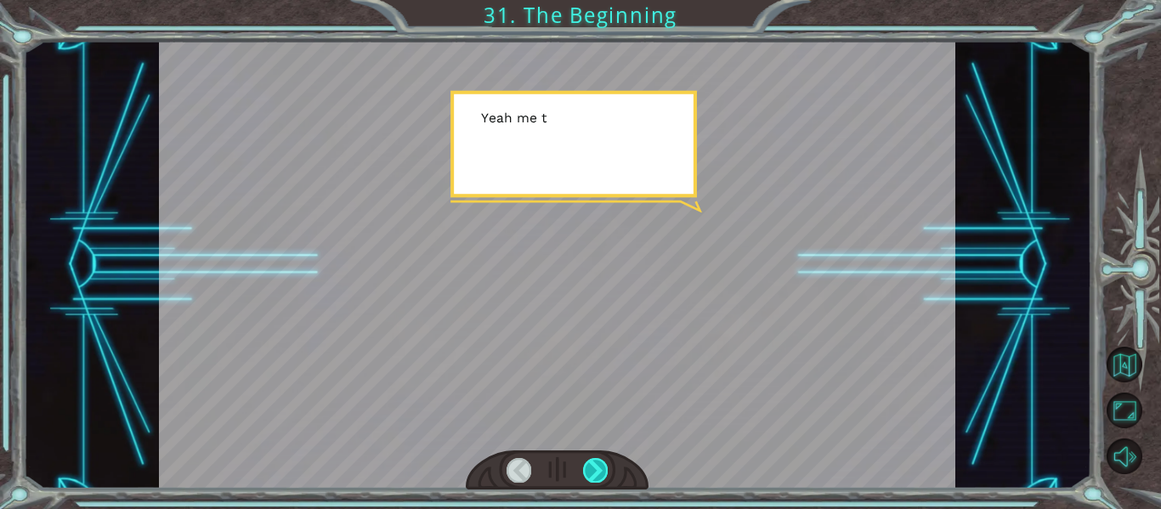
click at [596, 470] on div at bounding box center [595, 470] width 25 height 24
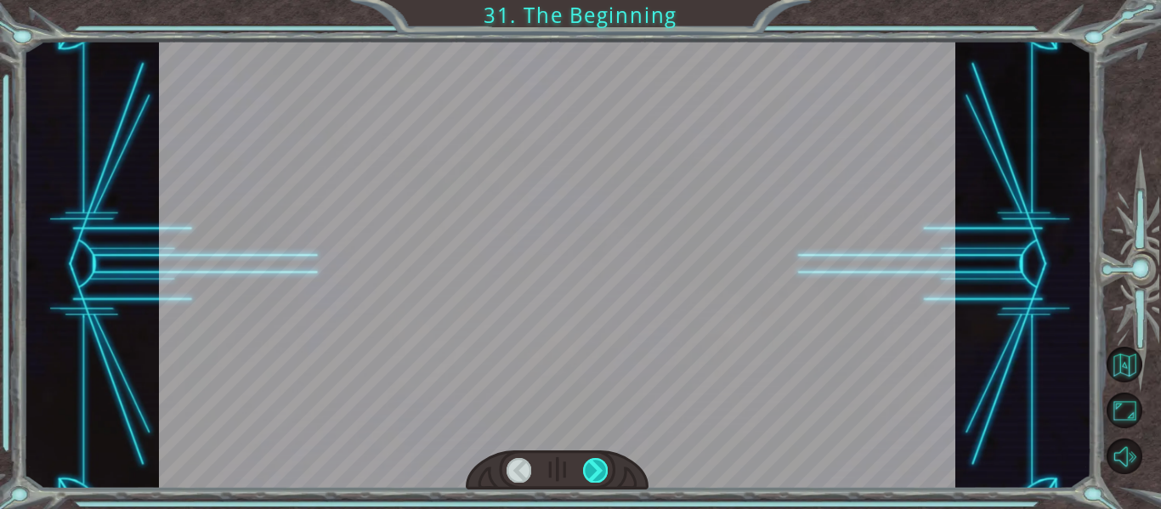
click at [596, 466] on div at bounding box center [595, 470] width 25 height 24
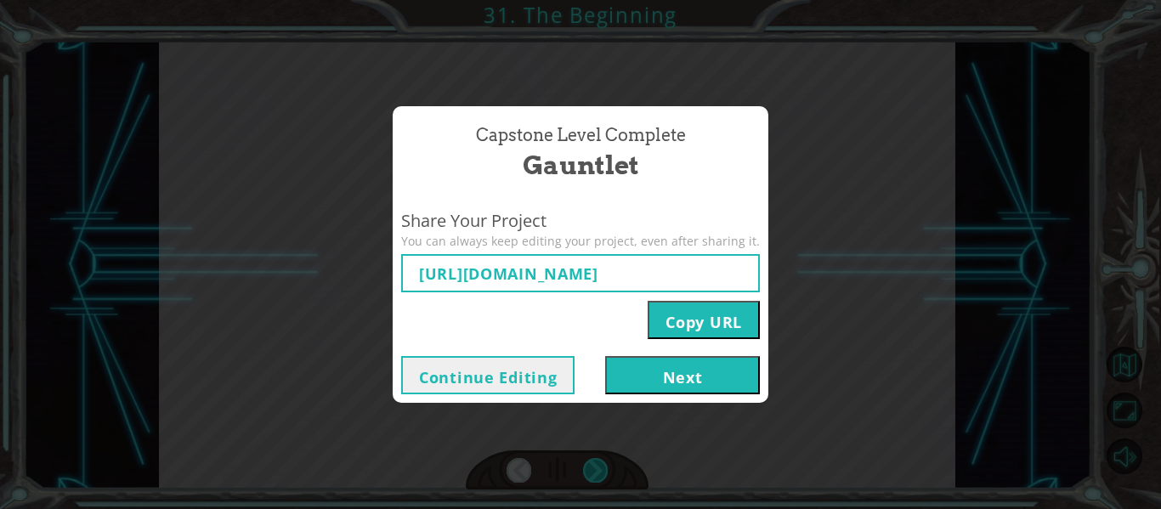
type input "[URL][DOMAIN_NAME]"
click at [625, 374] on button "Next" at bounding box center [682, 375] width 155 height 38
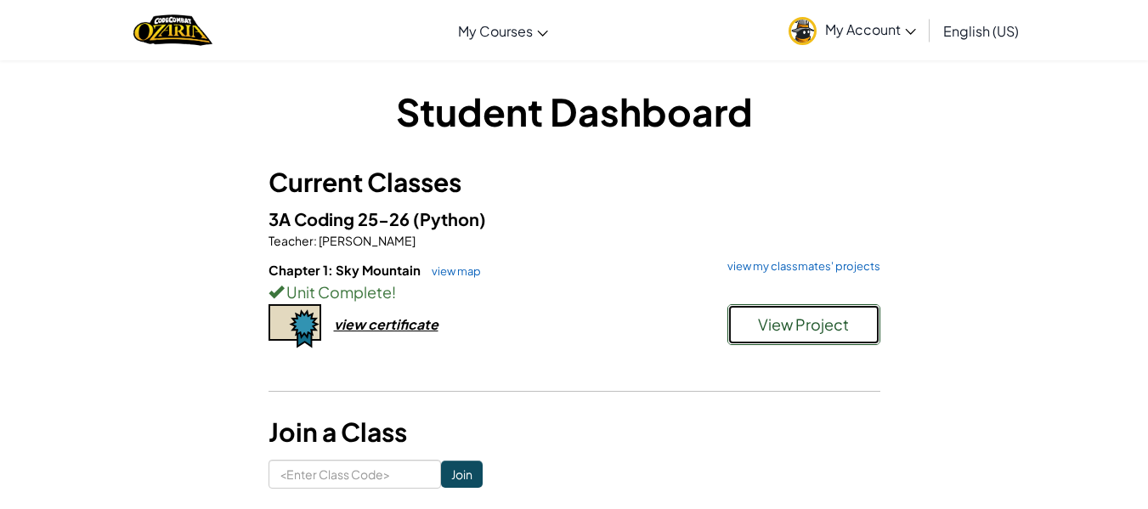
click at [817, 327] on span "View Project" at bounding box center [803, 324] width 91 height 20
